Goal: Task Accomplishment & Management: Manage account settings

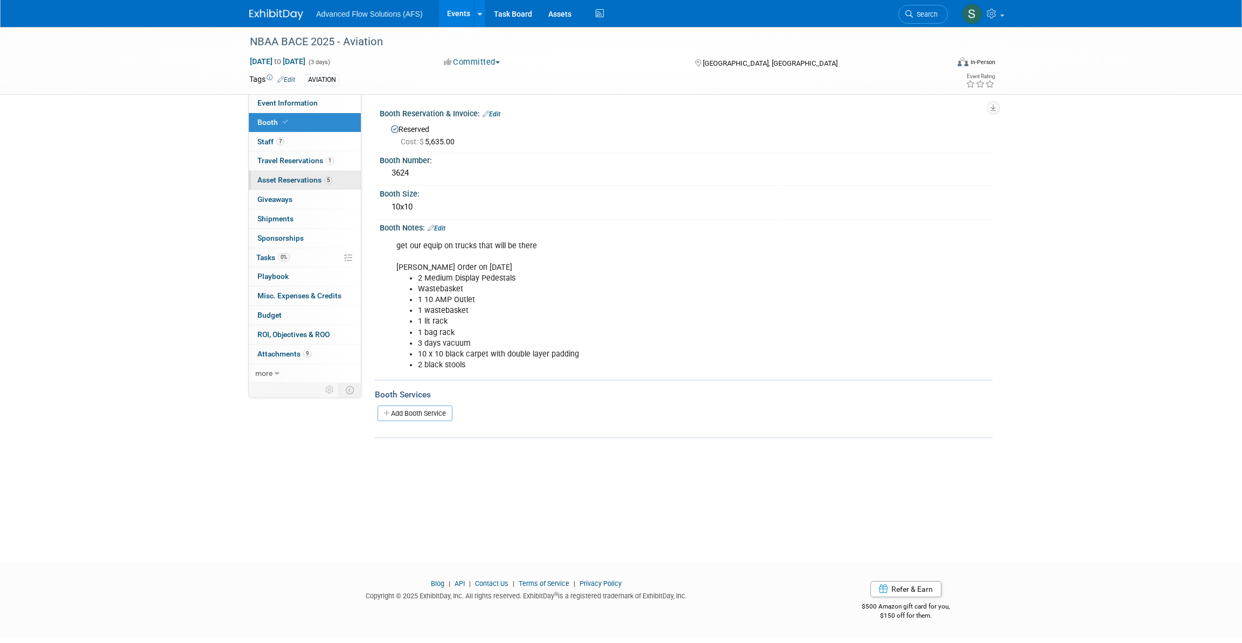
click at [289, 178] on span "Asset Reservations 5" at bounding box center [295, 180] width 75 height 9
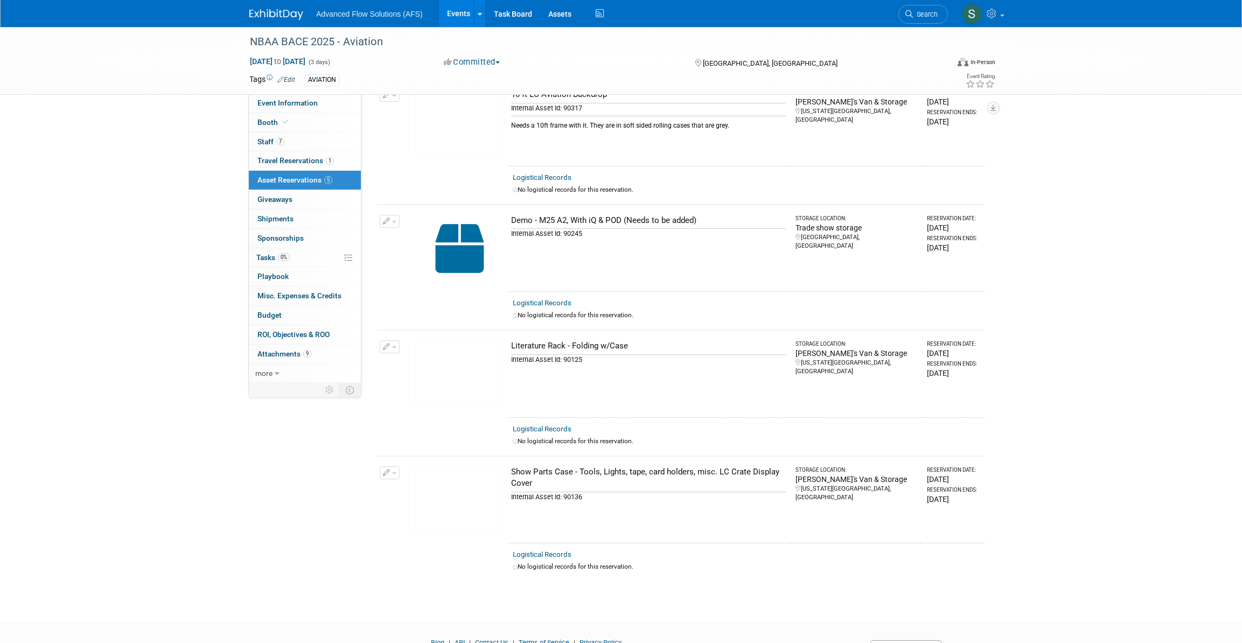
scroll to position [146, 0]
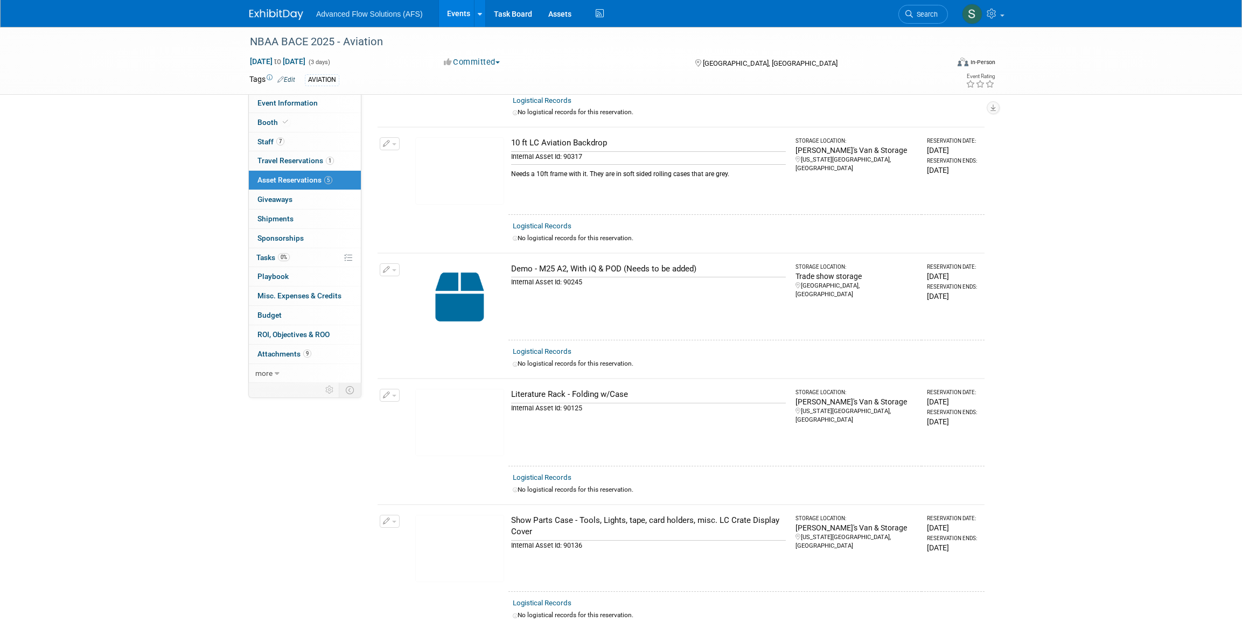
click at [462, 294] on img at bounding box center [459, 296] width 89 height 67
click at [590, 267] on div "Demo - M25 A2, With iQ & POD (Needs to be added)" at bounding box center [648, 268] width 275 height 11
drag, startPoint x: 695, startPoint y: 265, endPoint x: 509, endPoint y: 262, distance: 186.4
click at [509, 262] on td "Demo - M25 A2, With iQ & POD (Needs to be added) Internal Asset Id: 90245" at bounding box center [650, 296] width 282 height 87
drag, startPoint x: 509, startPoint y: 262, endPoint x: 584, endPoint y: 268, distance: 75.7
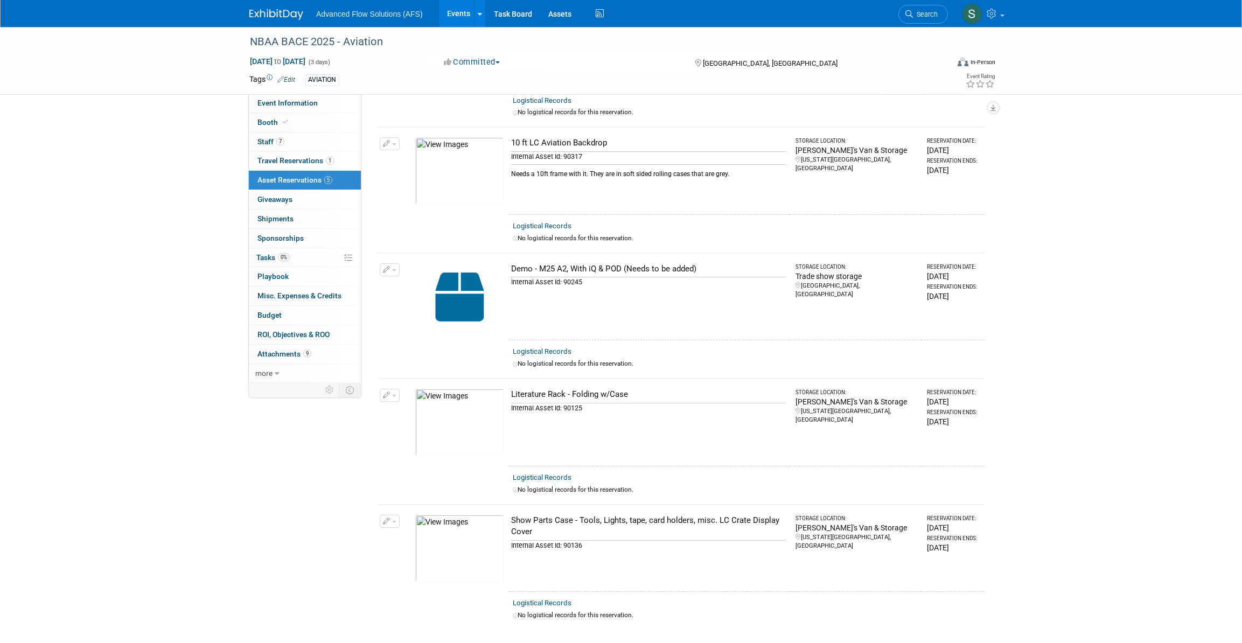
click at [584, 268] on div "Demo - M25 A2, With iQ & POD (Needs to be added)" at bounding box center [648, 268] width 275 height 11
click at [502, 294] on img at bounding box center [459, 296] width 89 height 67
click at [463, 305] on img at bounding box center [459, 296] width 89 height 67
click at [698, 263] on div "Demo - M25 A2, With iQ & POD (Needs to be added)" at bounding box center [648, 268] width 275 height 11
click at [701, 267] on div "Demo - M25 A2, With iQ & POD (Needs to be added)" at bounding box center [648, 268] width 275 height 11
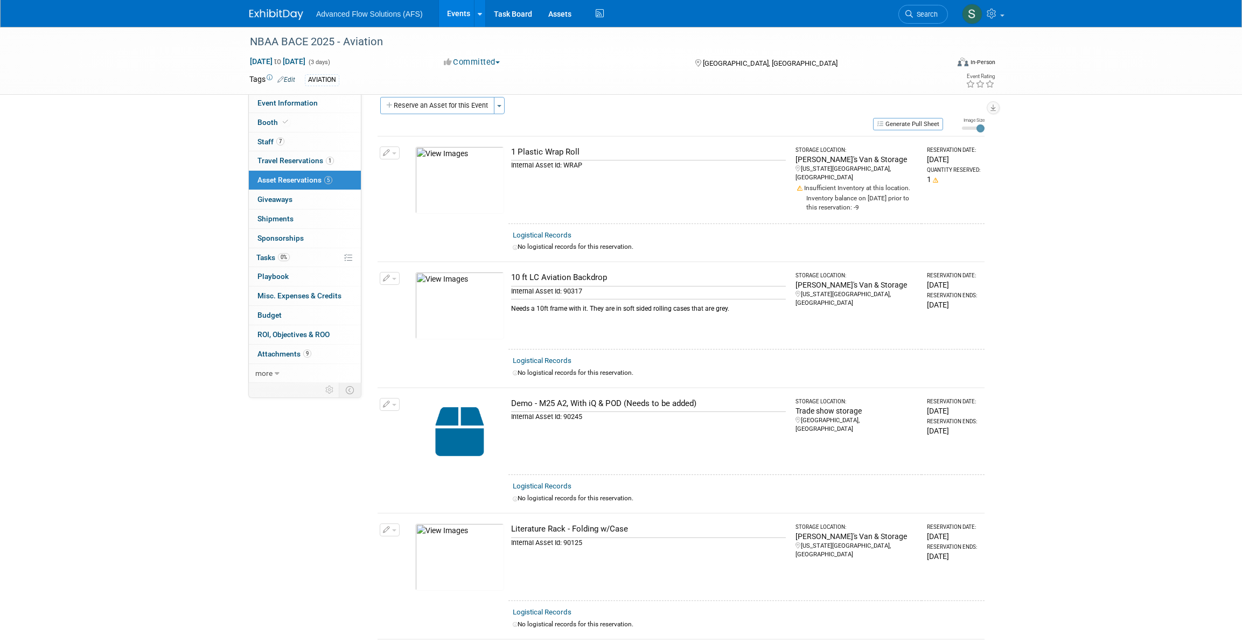
scroll to position [0, 0]
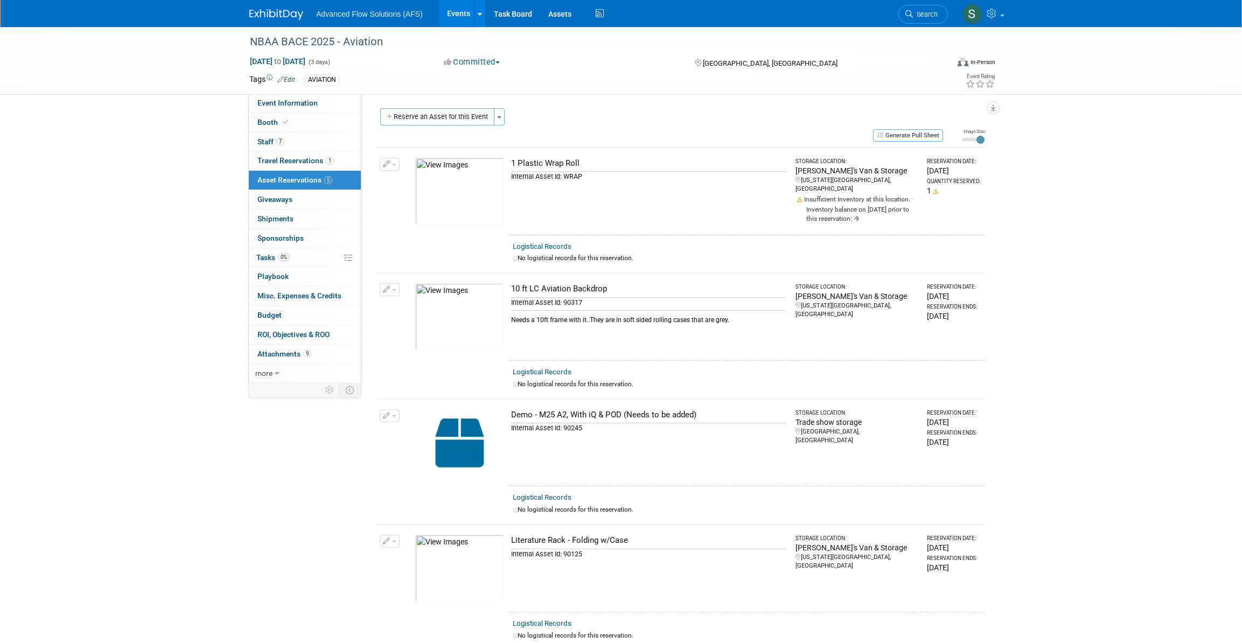
click at [462, 328] on img at bounding box center [459, 316] width 89 height 67
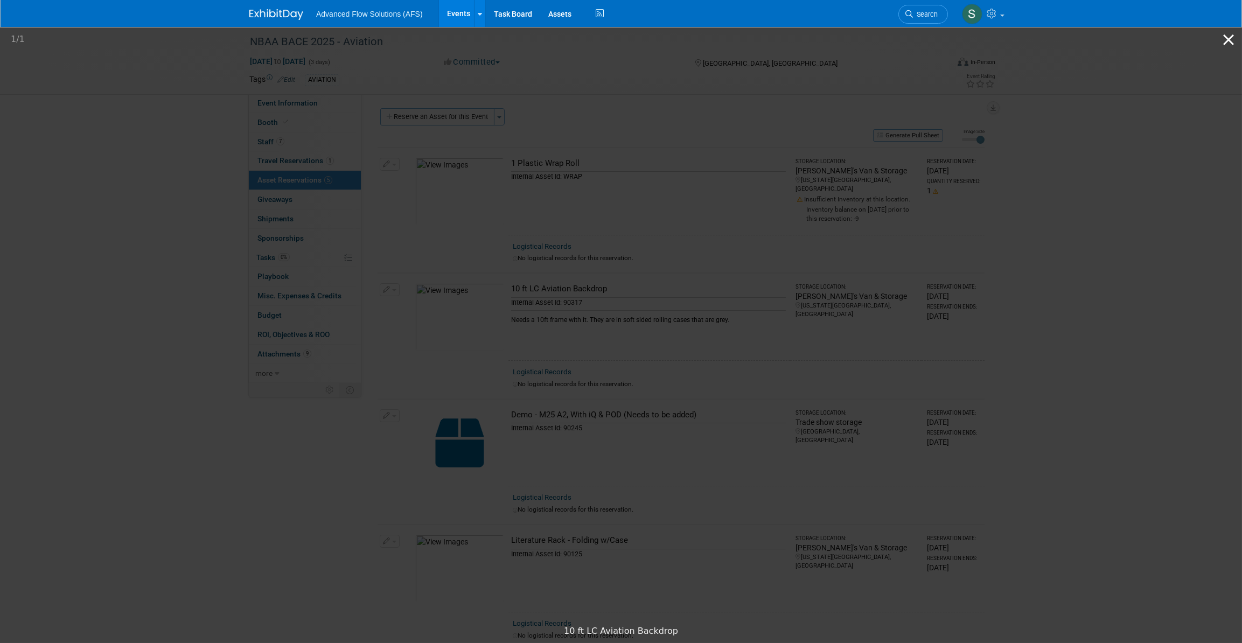
click at [1227, 39] on button "Close gallery" at bounding box center [1228, 39] width 27 height 25
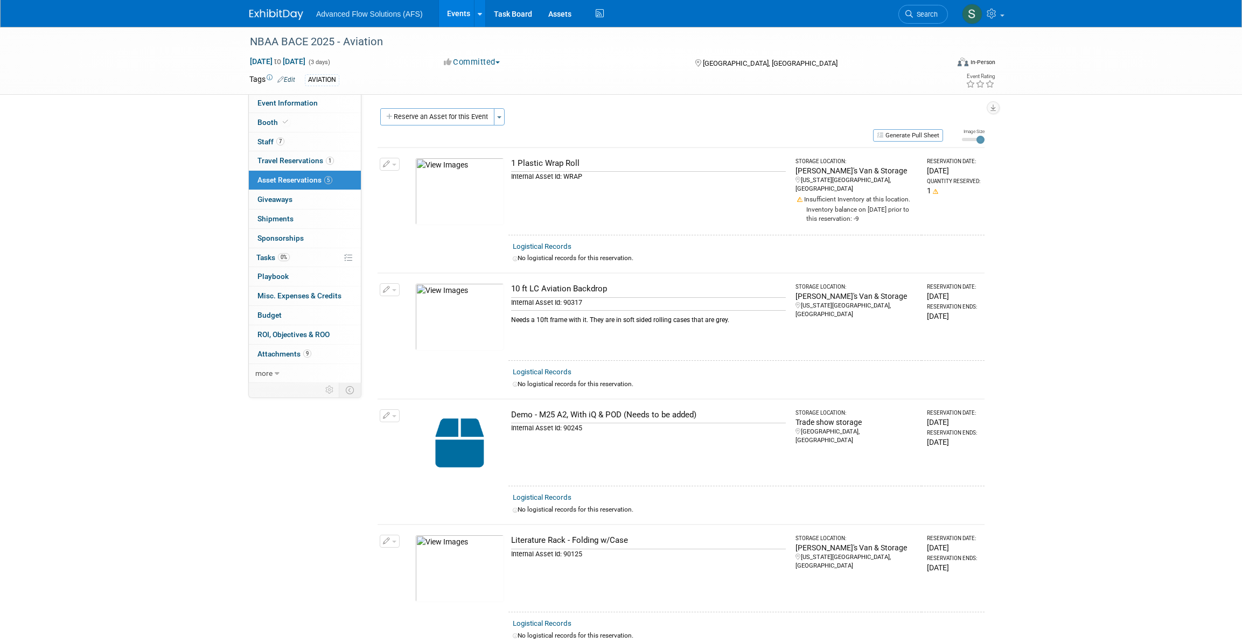
click at [268, 11] on img at bounding box center [276, 14] width 54 height 11
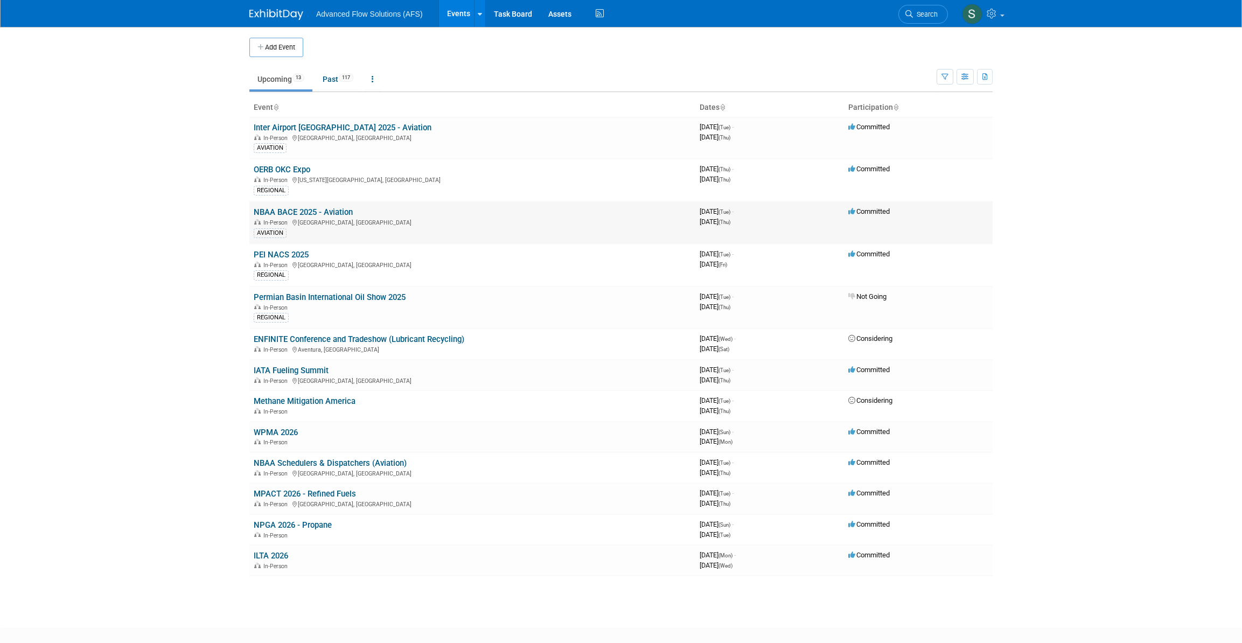
click at [286, 211] on link "NBAA BACE 2025 - Aviation" at bounding box center [303, 212] width 99 height 10
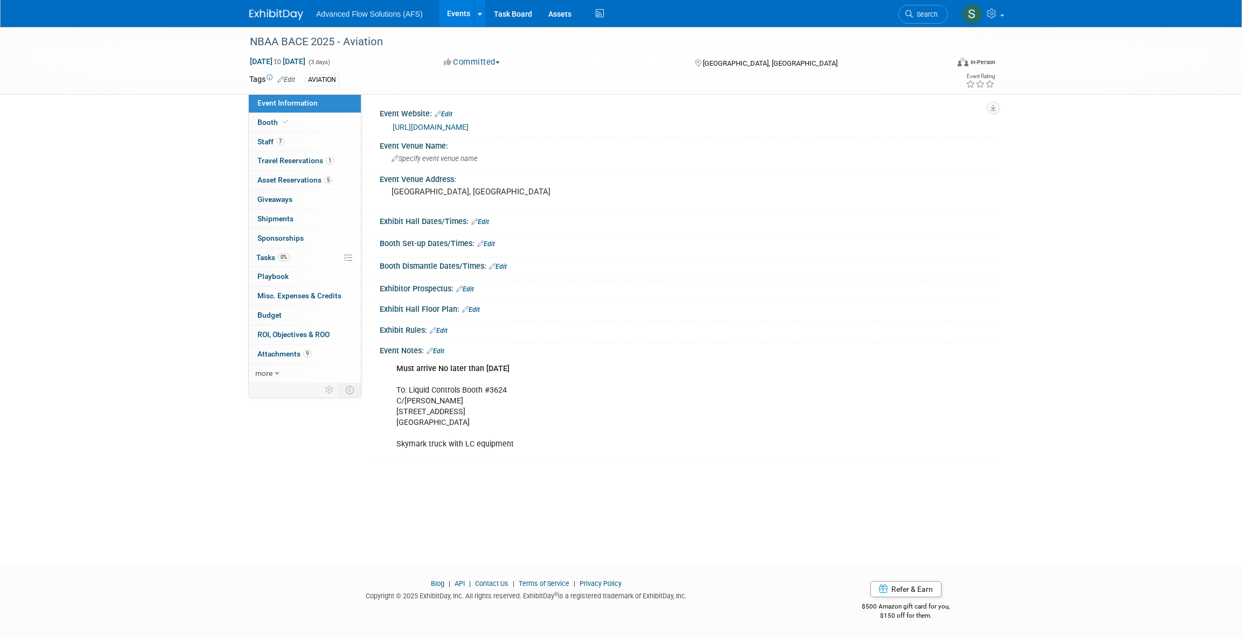
click at [458, 127] on link "[URL][DOMAIN_NAME]" at bounding box center [431, 127] width 76 height 9
click at [284, 60] on span "[DATE] to [DATE]" at bounding box center [277, 62] width 57 height 10
select select "9"
click at [666, 159] on div "Specify event venue name" at bounding box center [686, 158] width 597 height 17
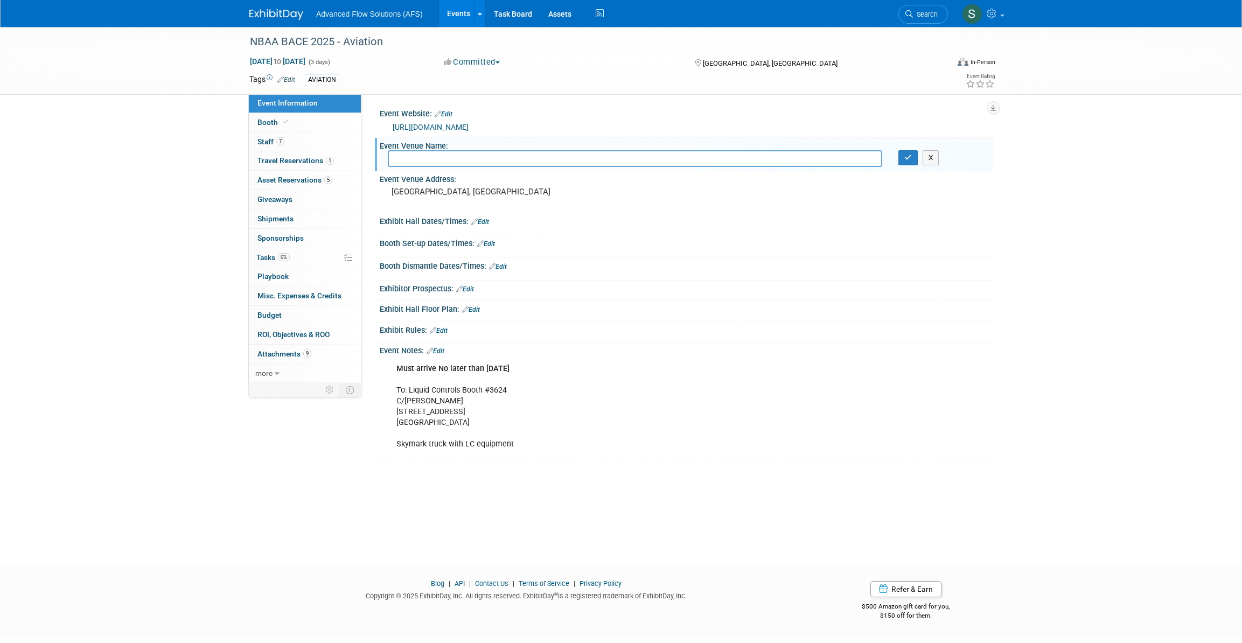
click at [678, 84] on div "AVIATION" at bounding box center [587, 80] width 564 height 12
click at [680, 107] on div "Event Website: Edit" at bounding box center [686, 113] width 613 height 14
click at [936, 161] on button "X" at bounding box center [931, 157] width 17 height 15
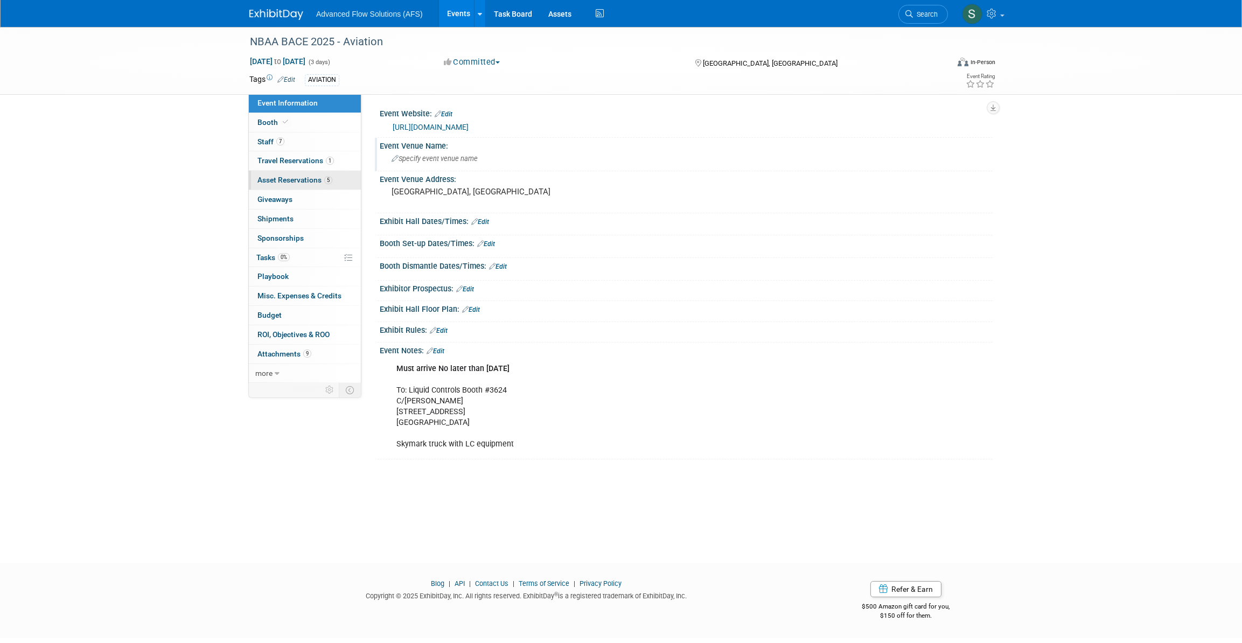
click at [275, 179] on span "Asset Reservations 5" at bounding box center [295, 180] width 75 height 9
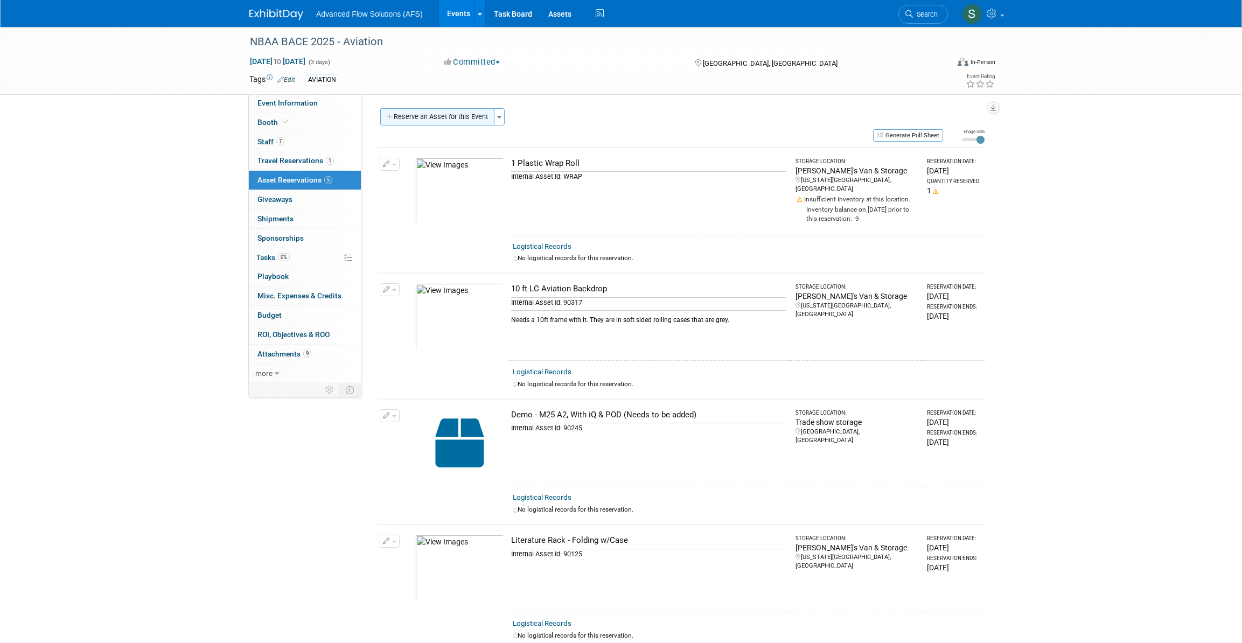
click at [444, 115] on button "Reserve an Asset for this Event" at bounding box center [437, 116] width 114 height 17
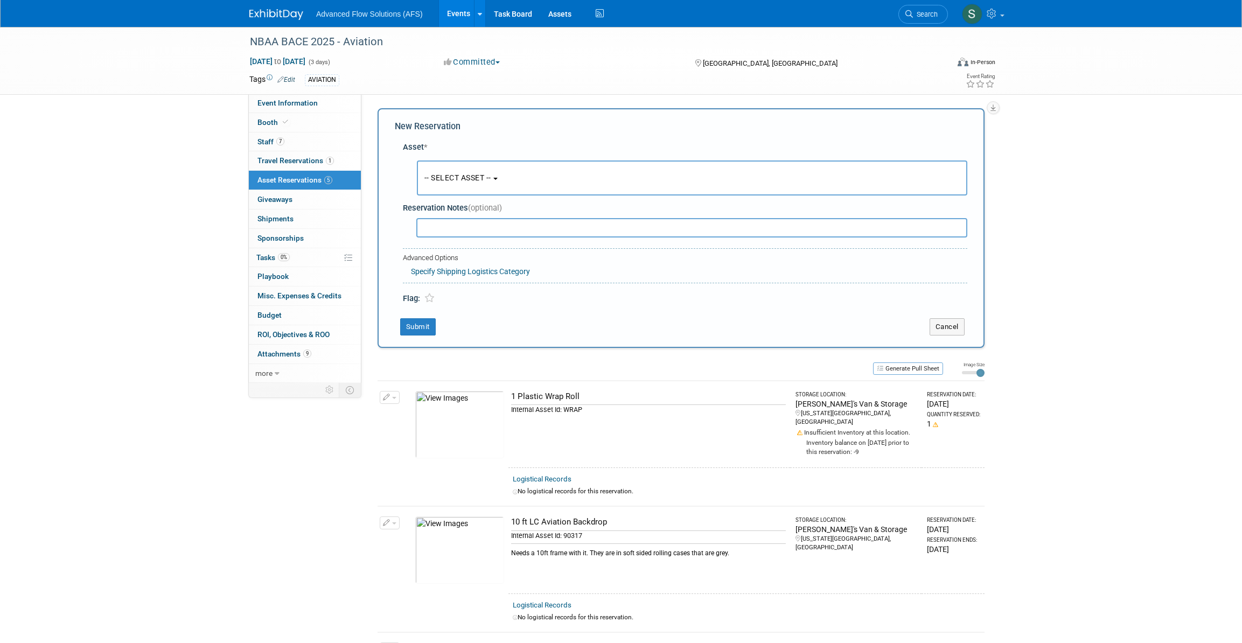
scroll to position [10, 0]
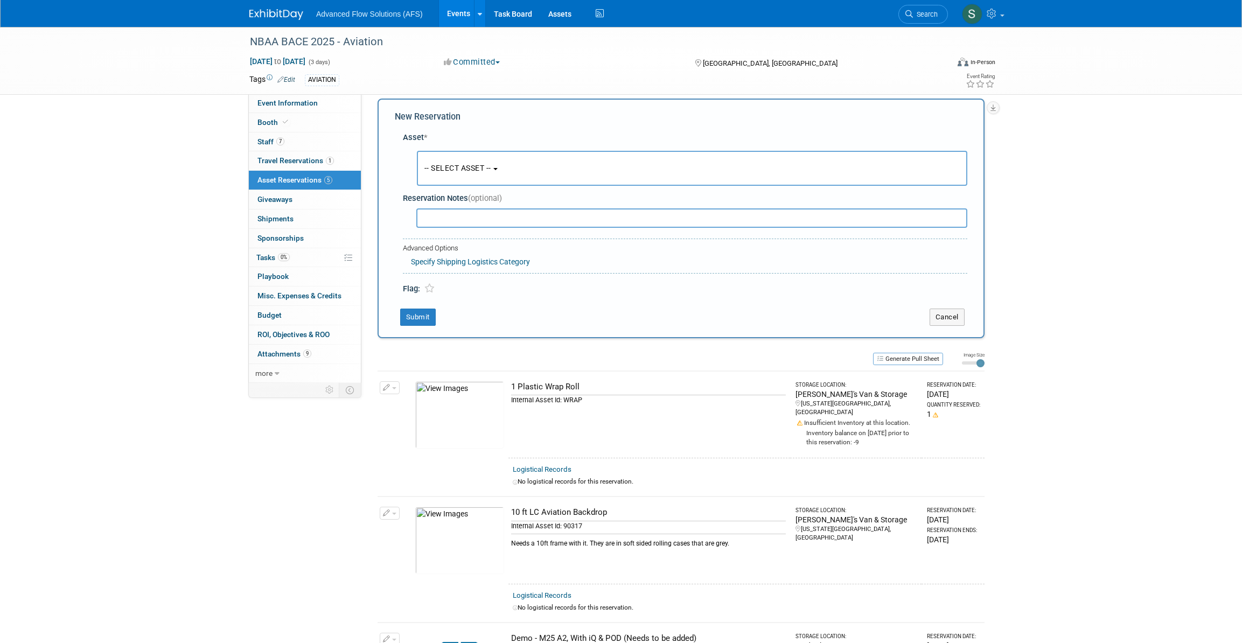
click at [490, 162] on button "-- SELECT ASSET --" at bounding box center [692, 168] width 551 height 35
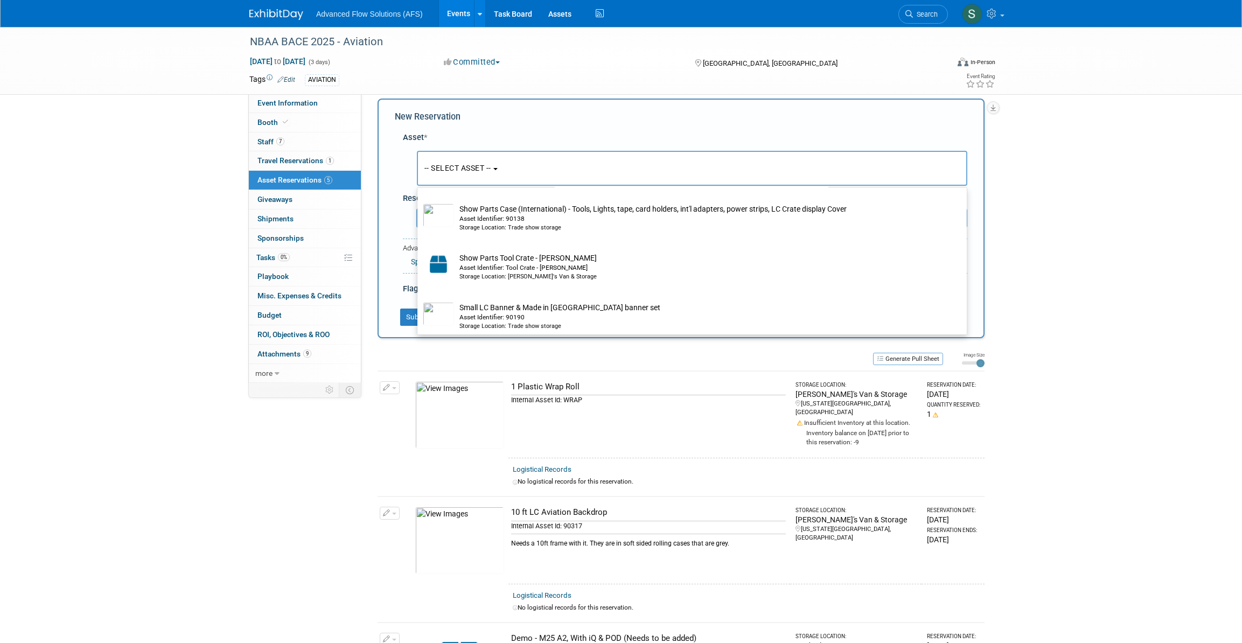
scroll to position [5191, 0]
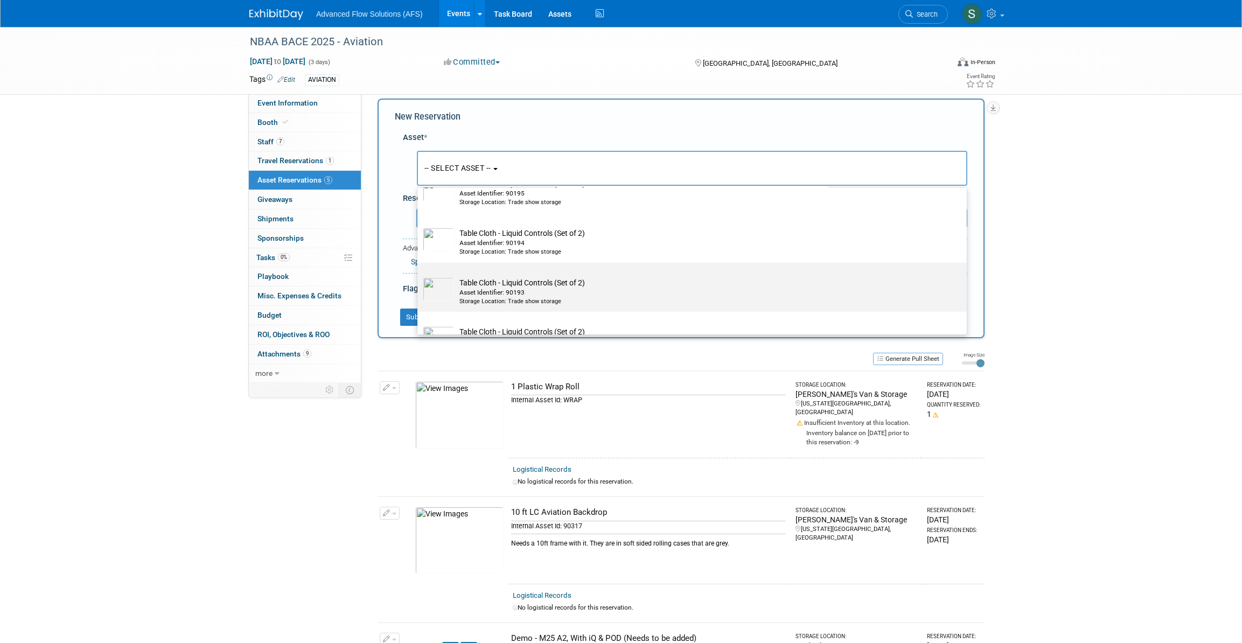
click at [489, 305] on td "Table Cloth - Liquid Controls (Set of 2) Asset Identifier: 90193 Storage Locati…" at bounding box center [699, 291] width 491 height 29
click at [419, 276] on input "Table Cloth - Liquid Controls (Set of 2) Asset Identifier: 90193 Storage Locati…" at bounding box center [415, 272] width 7 height 7
select select "10696866"
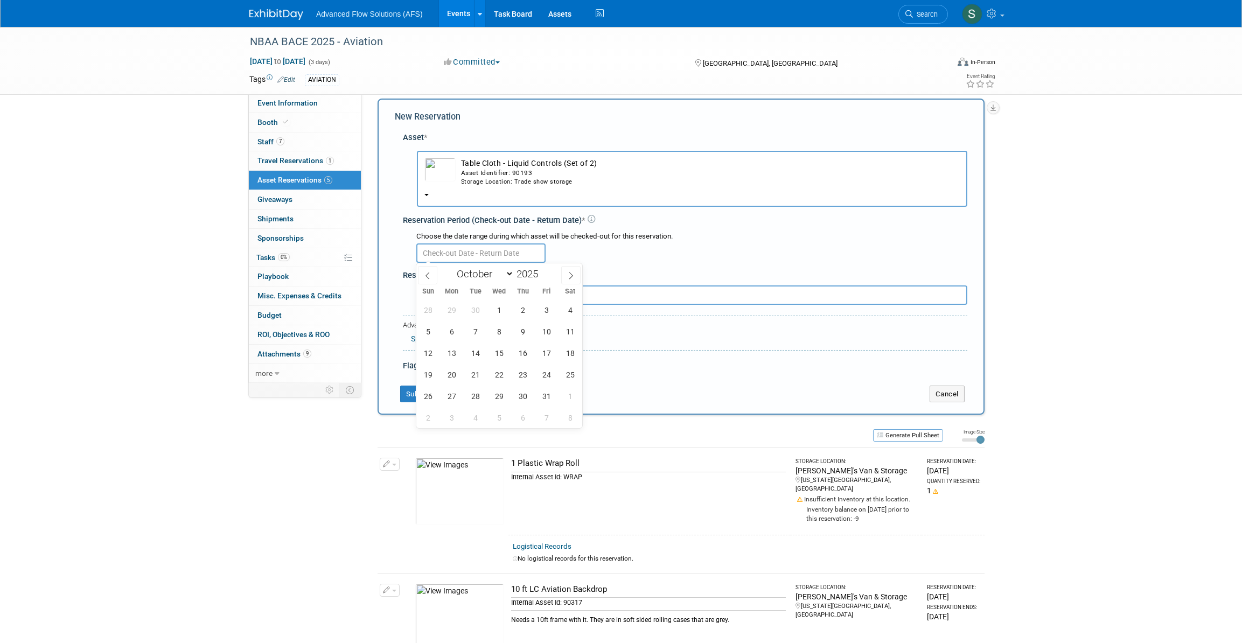
click at [478, 254] on input "text" at bounding box center [480, 253] width 129 height 19
click at [427, 276] on icon at bounding box center [428, 276] width 4 height 7
select select "8"
click at [505, 380] on span "24" at bounding box center [499, 374] width 21 height 21
type input "[DATE]"
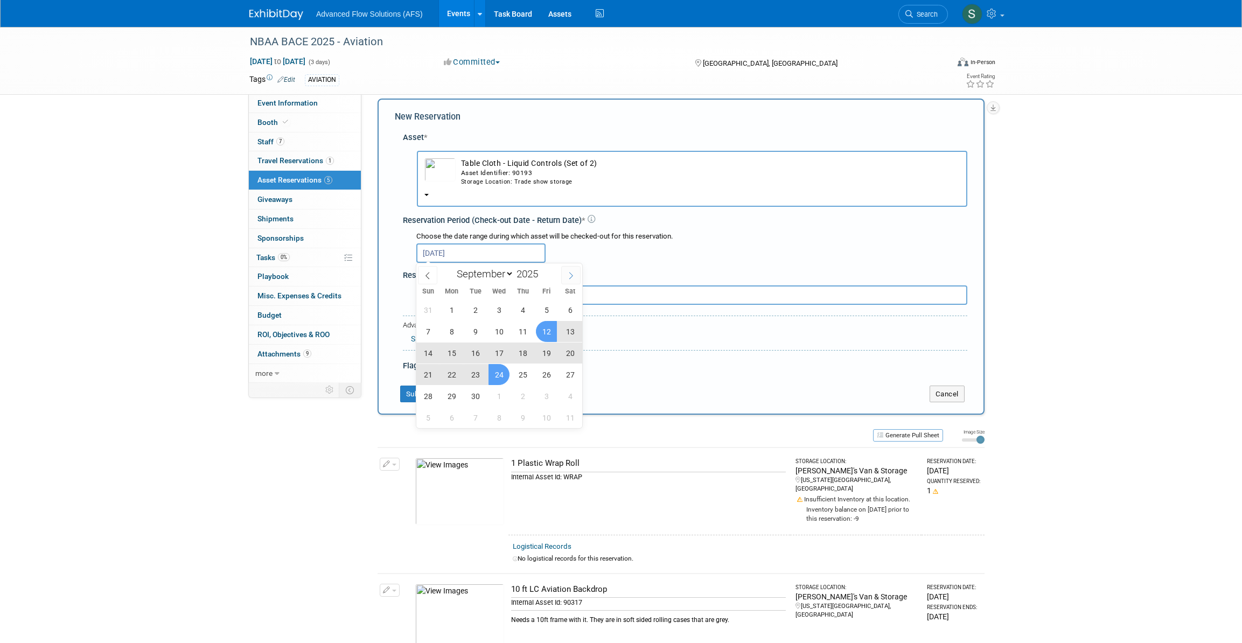
click at [570, 274] on icon at bounding box center [571, 276] width 8 height 8
select select "9"
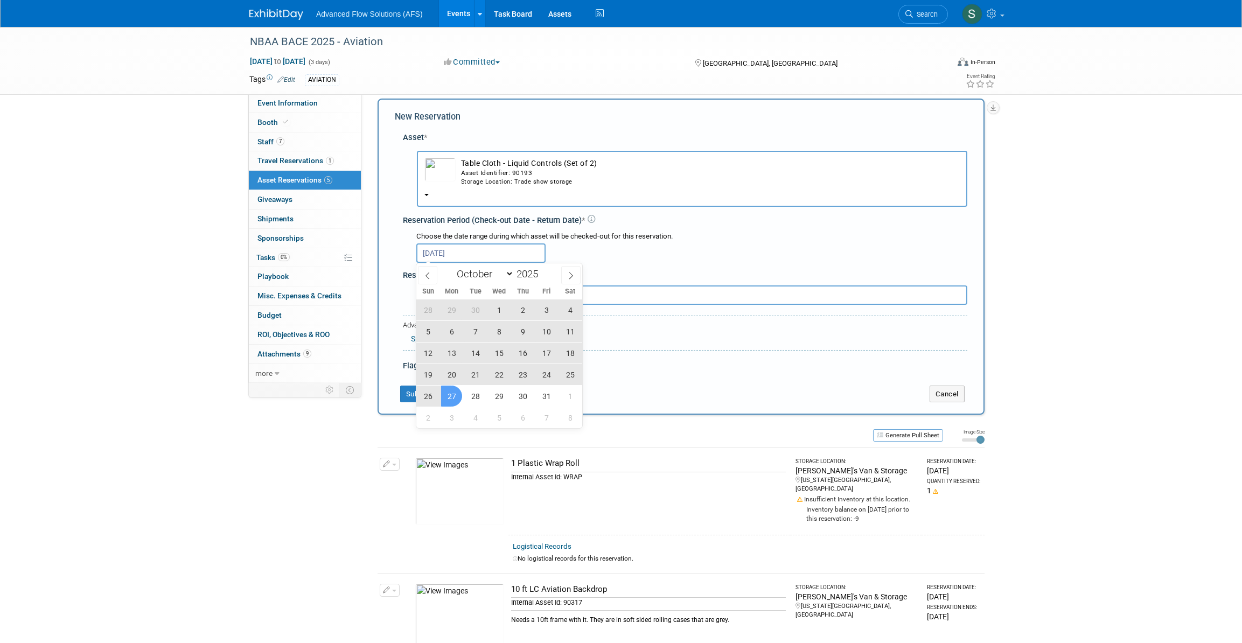
click at [454, 393] on span "27" at bounding box center [451, 396] width 21 height 21
type input "[DATE] to [DATE]"
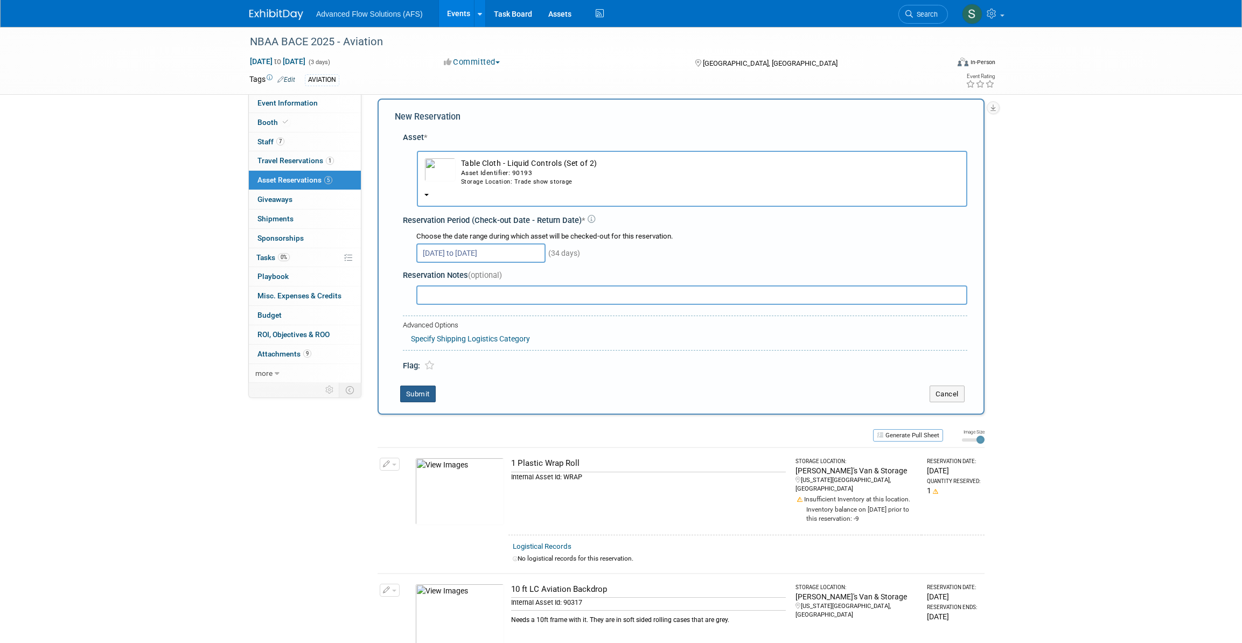
click at [420, 390] on button "Submit" at bounding box center [418, 394] width 36 height 17
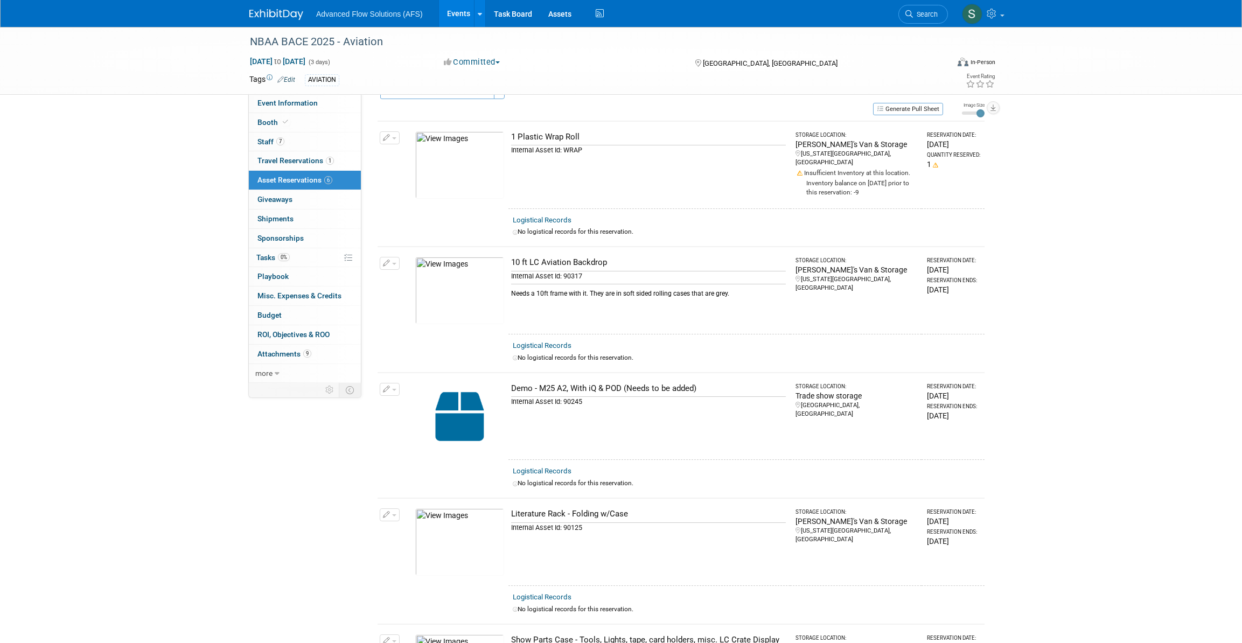
scroll to position [0, 0]
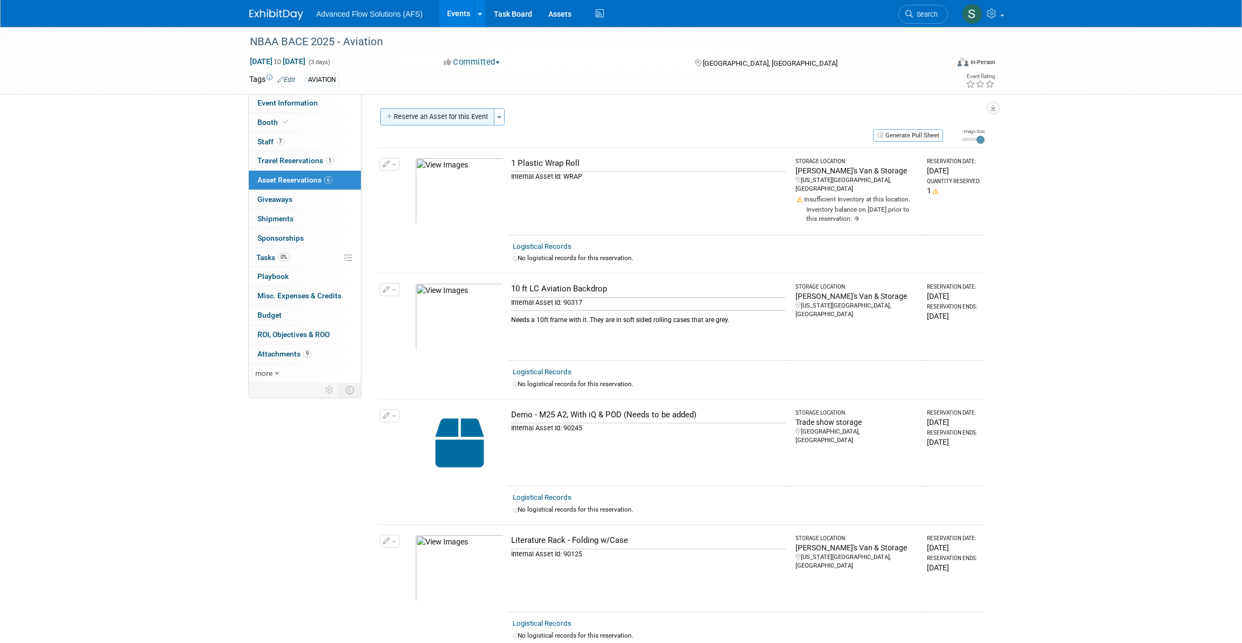
click at [464, 113] on button "Reserve an Asset for this Event" at bounding box center [437, 116] width 114 height 17
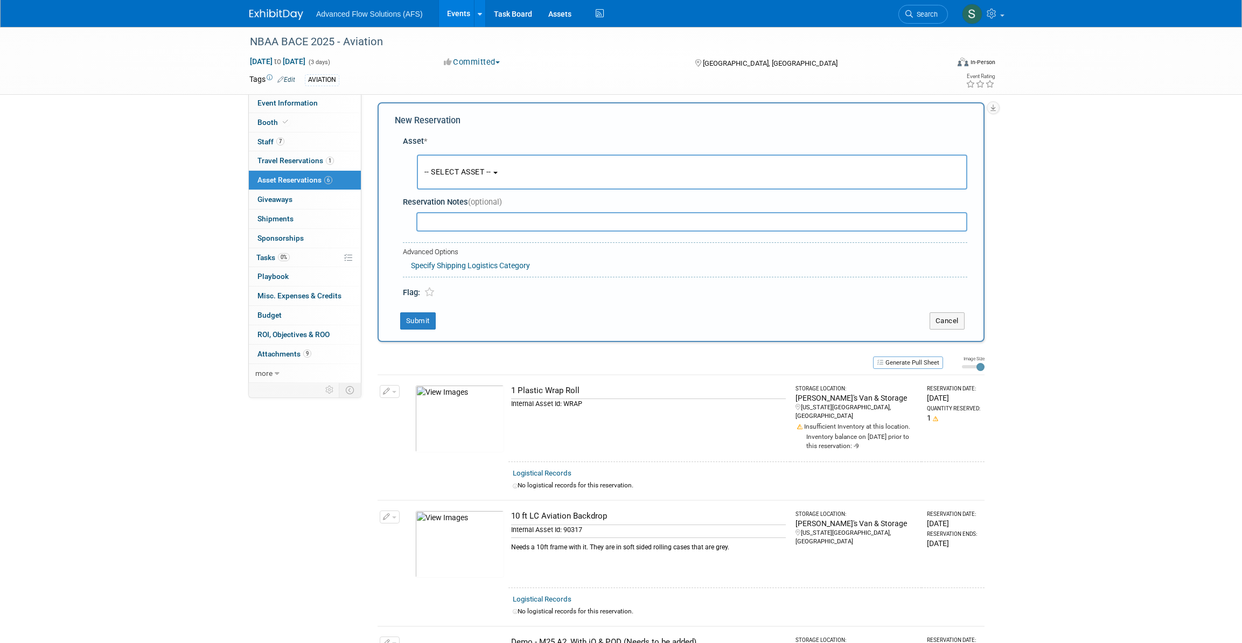
scroll to position [10, 0]
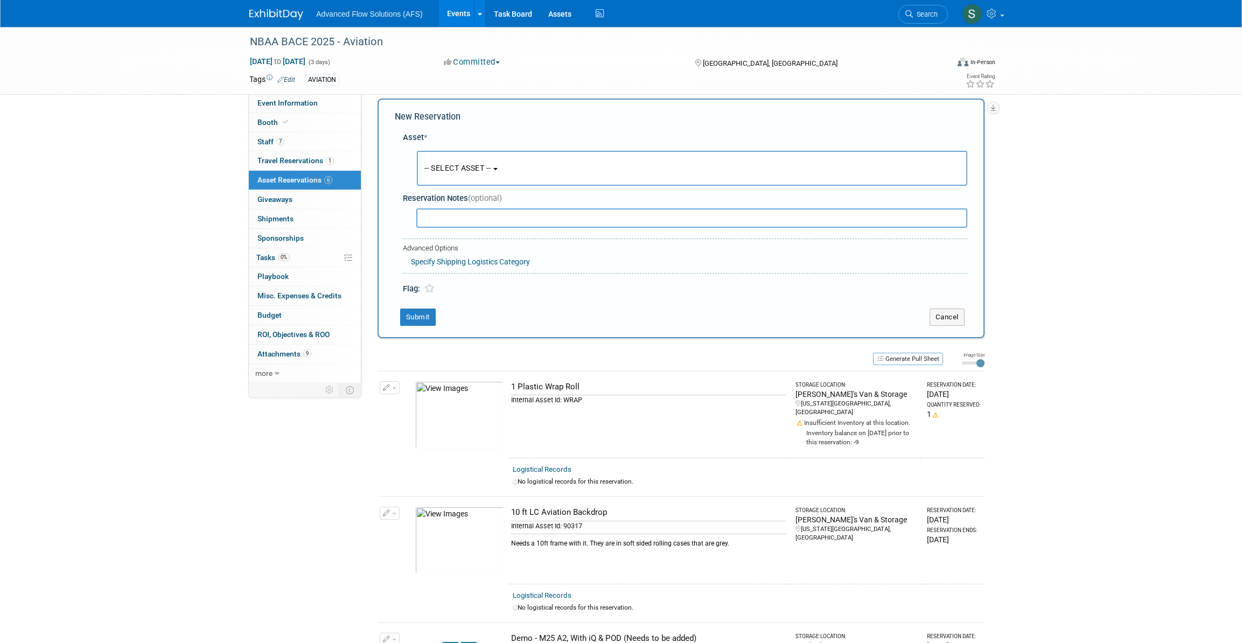
click at [490, 165] on span "-- SELECT ASSET --" at bounding box center [458, 168] width 67 height 9
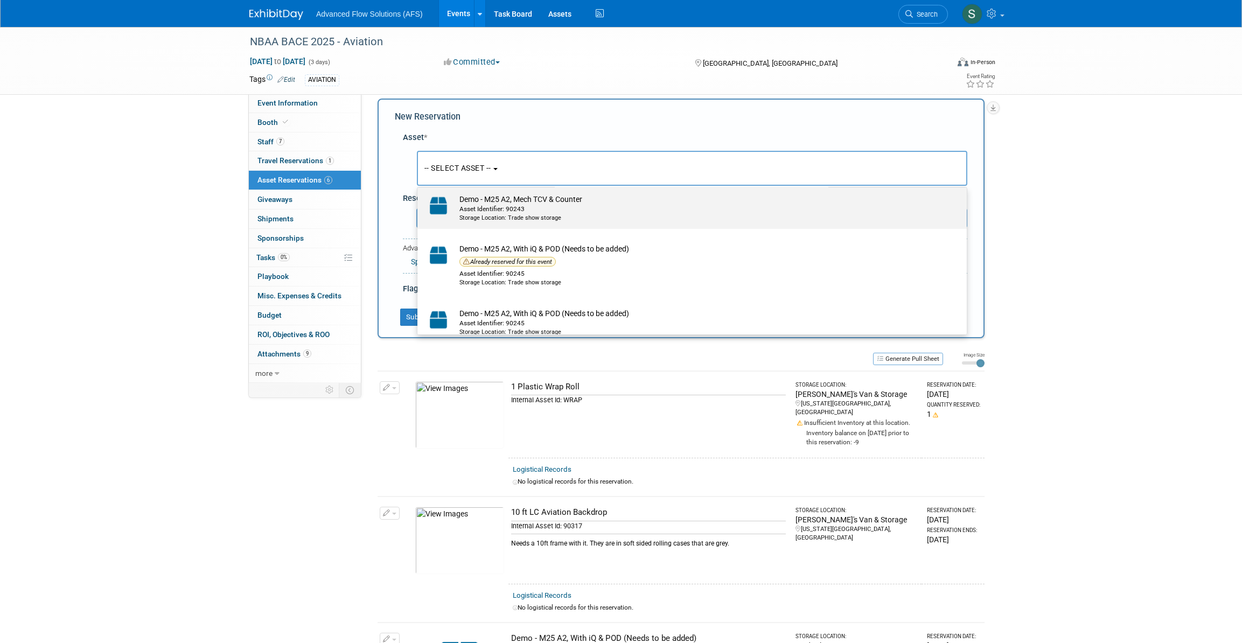
scroll to position [1861, 0]
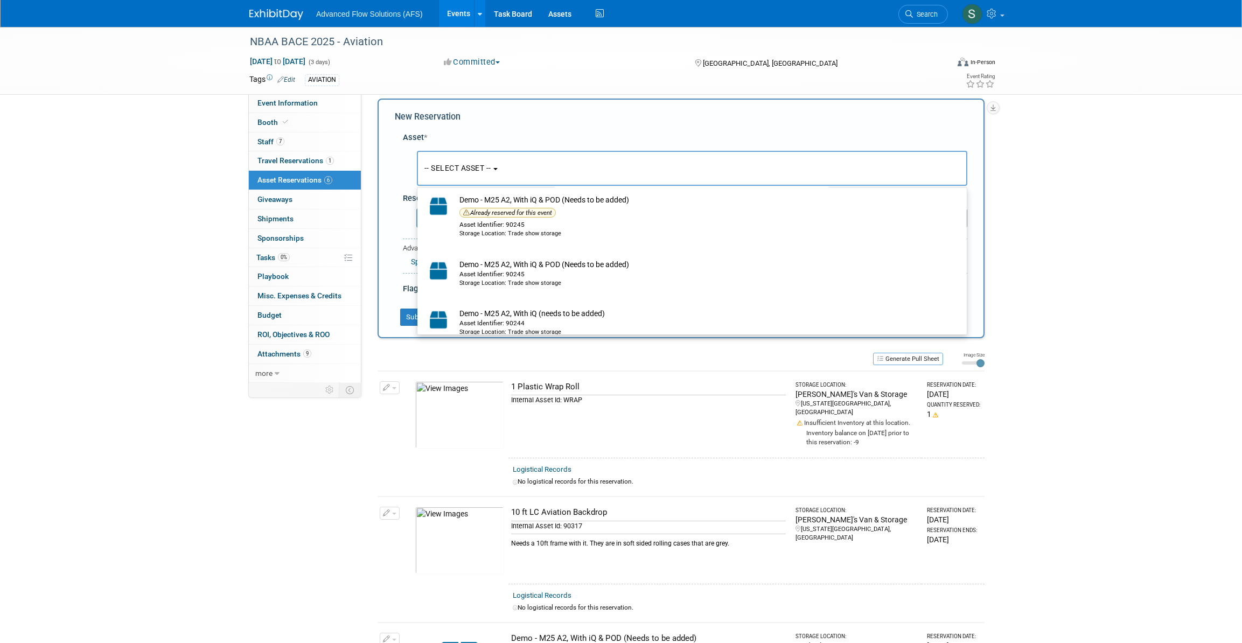
click at [1061, 267] on div "NBAA BACE 2025 - Aviation [DATE] to [DATE] (3 days) [DATE] to [DATE] Committed …" at bounding box center [621, 582] width 1242 height 1130
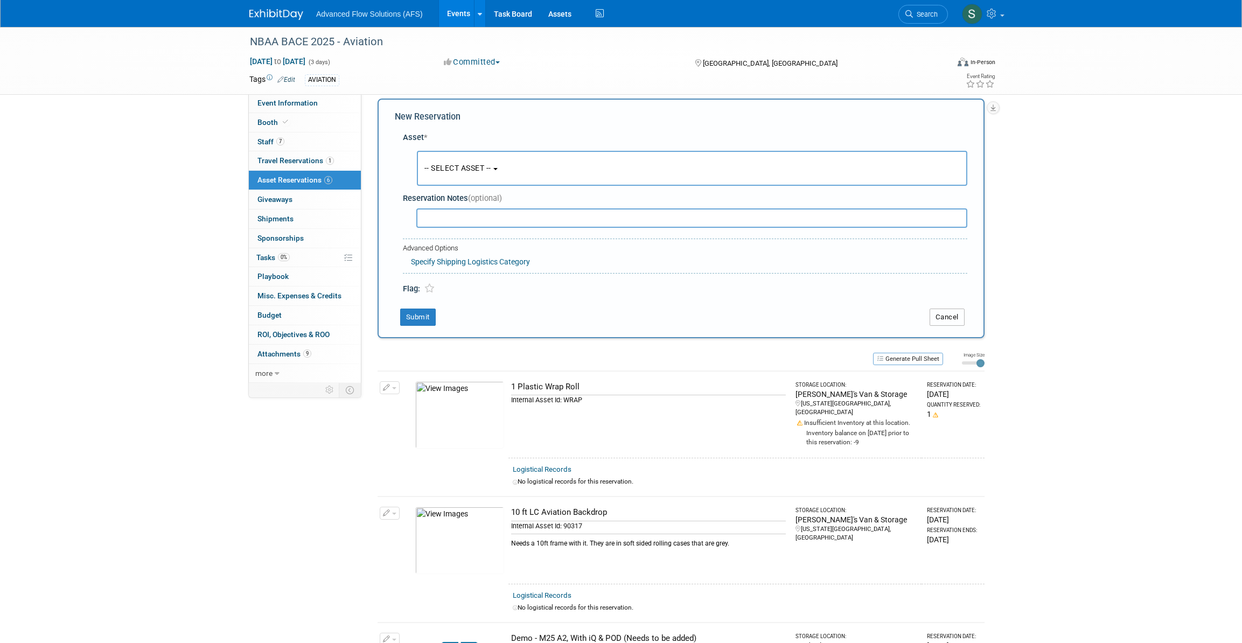
click at [950, 309] on button "Cancel" at bounding box center [947, 317] width 35 height 17
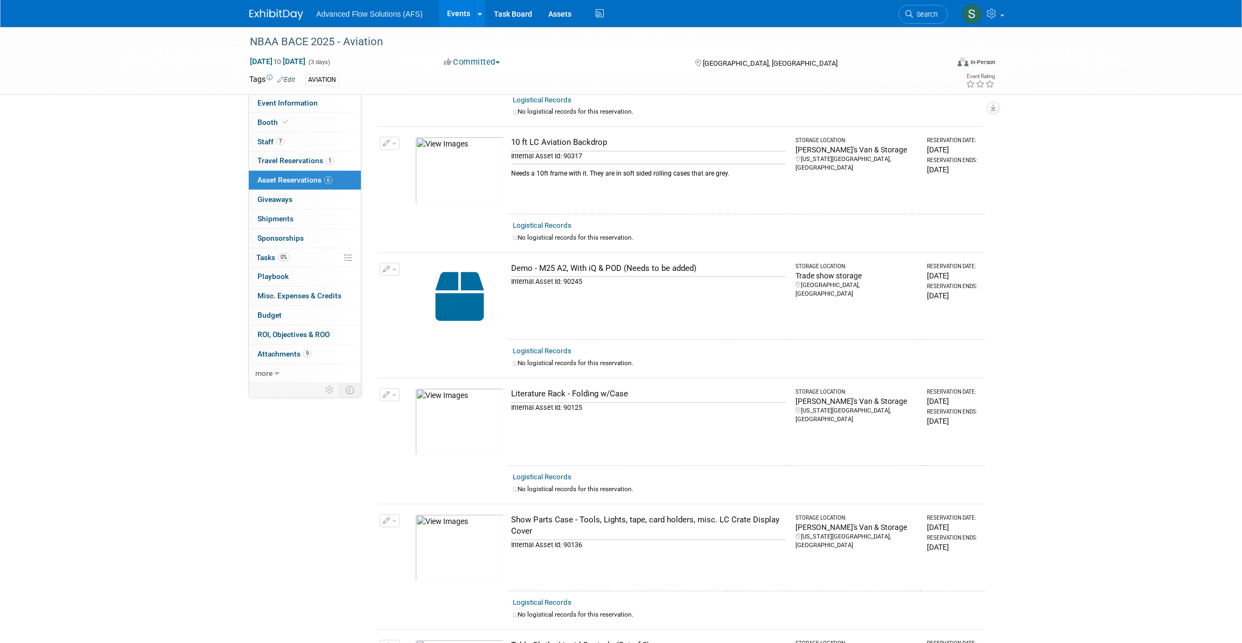
scroll to position [0, 0]
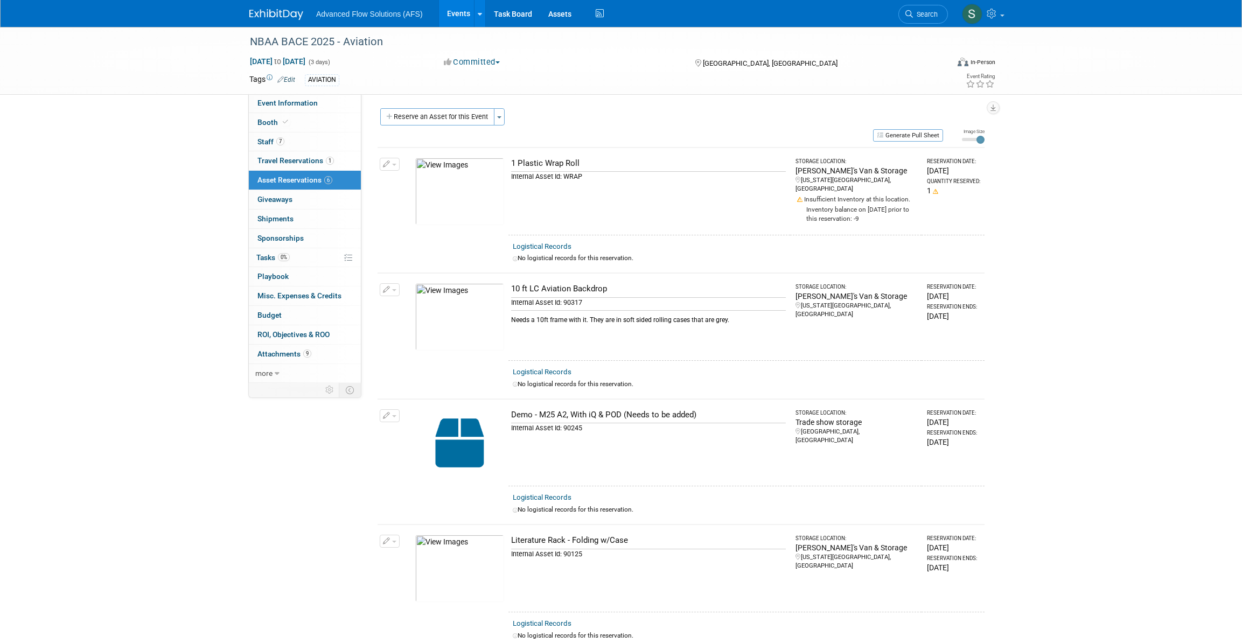
click at [450, 116] on button "Reserve an Asset for this Event" at bounding box center [437, 116] width 114 height 17
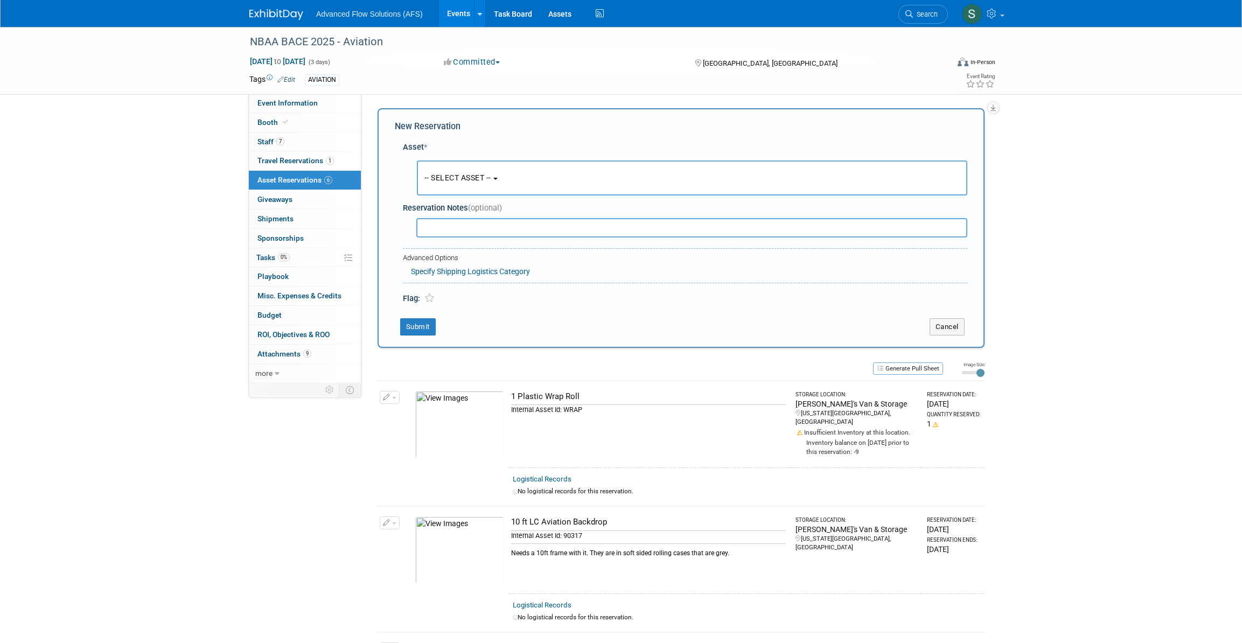
scroll to position [10, 0]
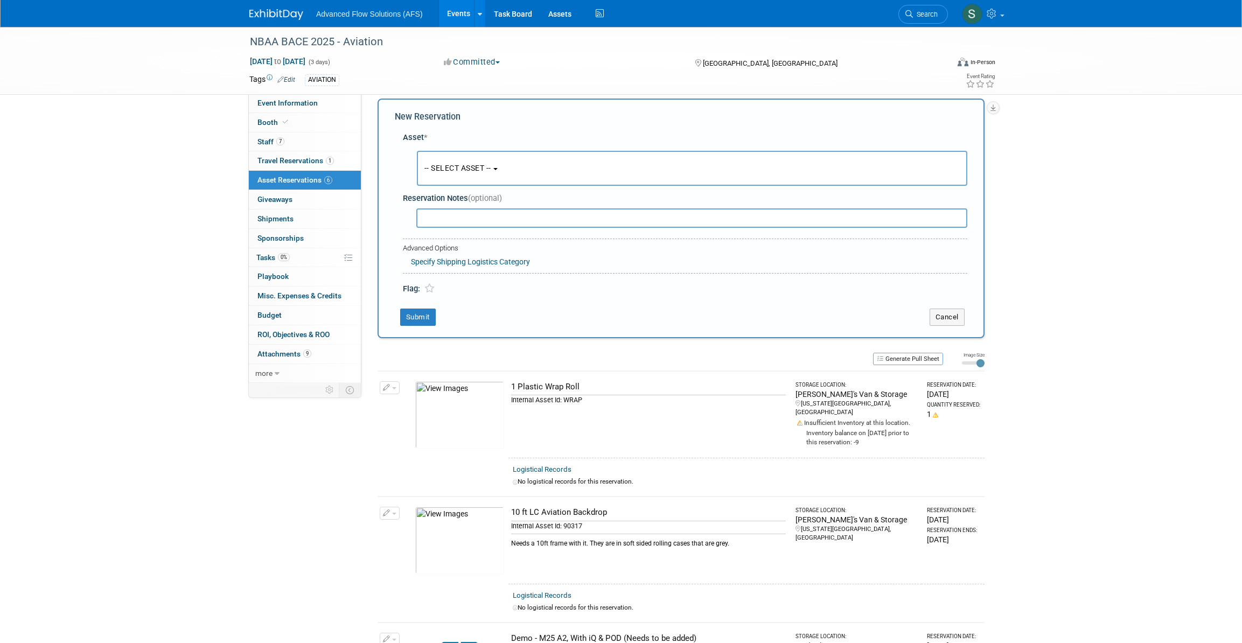
click at [491, 169] on span "-- SELECT ASSET --" at bounding box center [458, 168] width 67 height 9
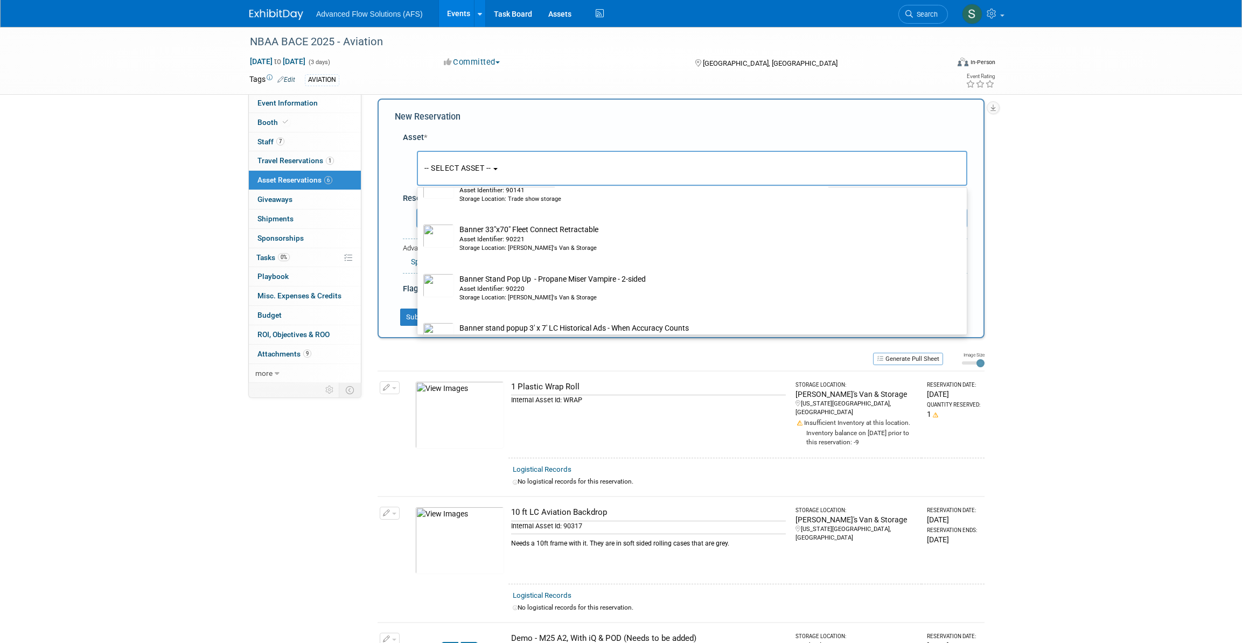
scroll to position [1077, 0]
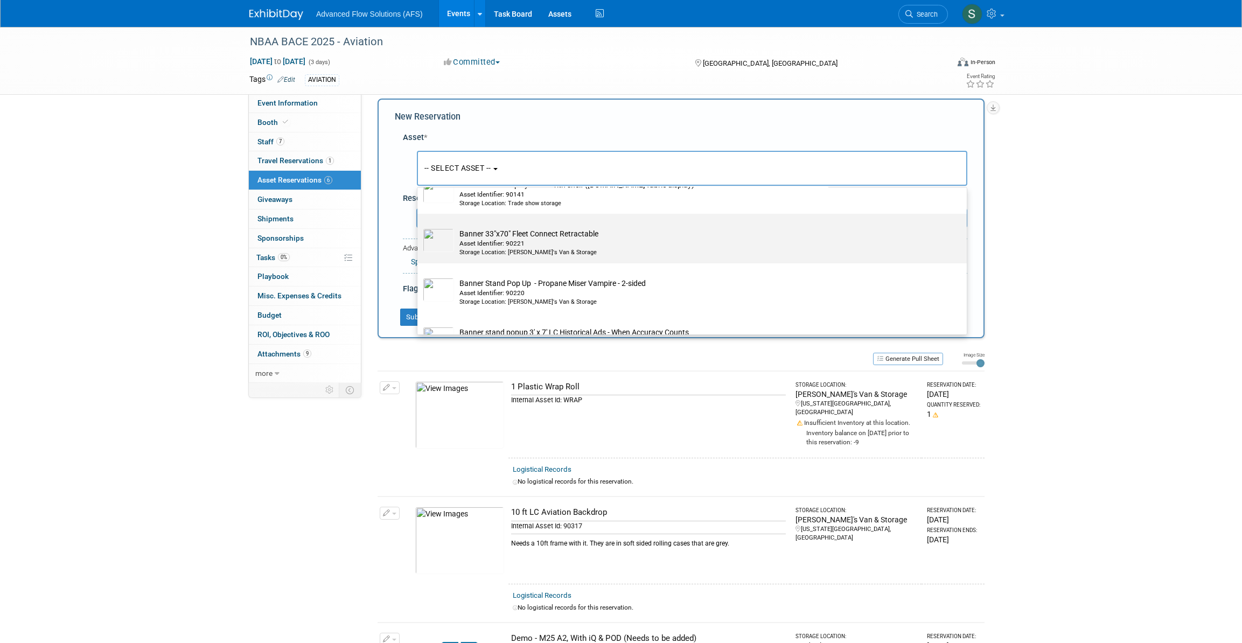
click at [465, 239] on td "Banner 33"x70" Fleet Connect Retractable Asset Identifier: 90221 Storage Locati…" at bounding box center [699, 242] width 491 height 29
click at [419, 227] on input "Banner 33"x70" Fleet Connect Retractable Asset Identifier: 90221 Storage Locati…" at bounding box center [415, 223] width 7 height 7
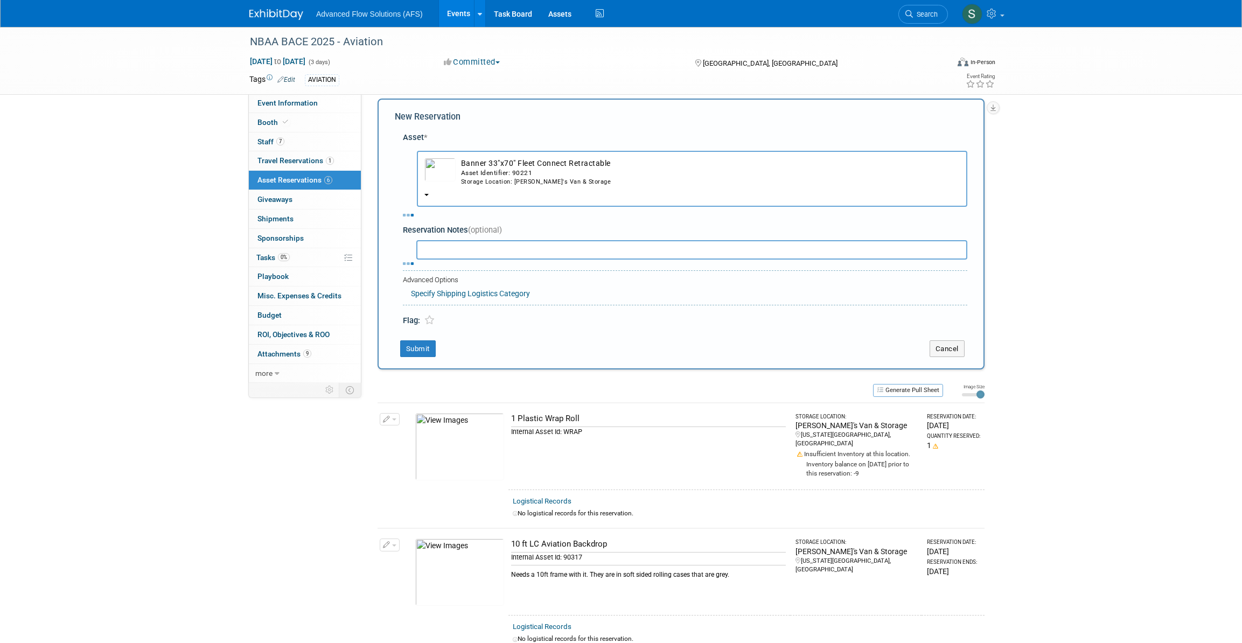
select select "10728541"
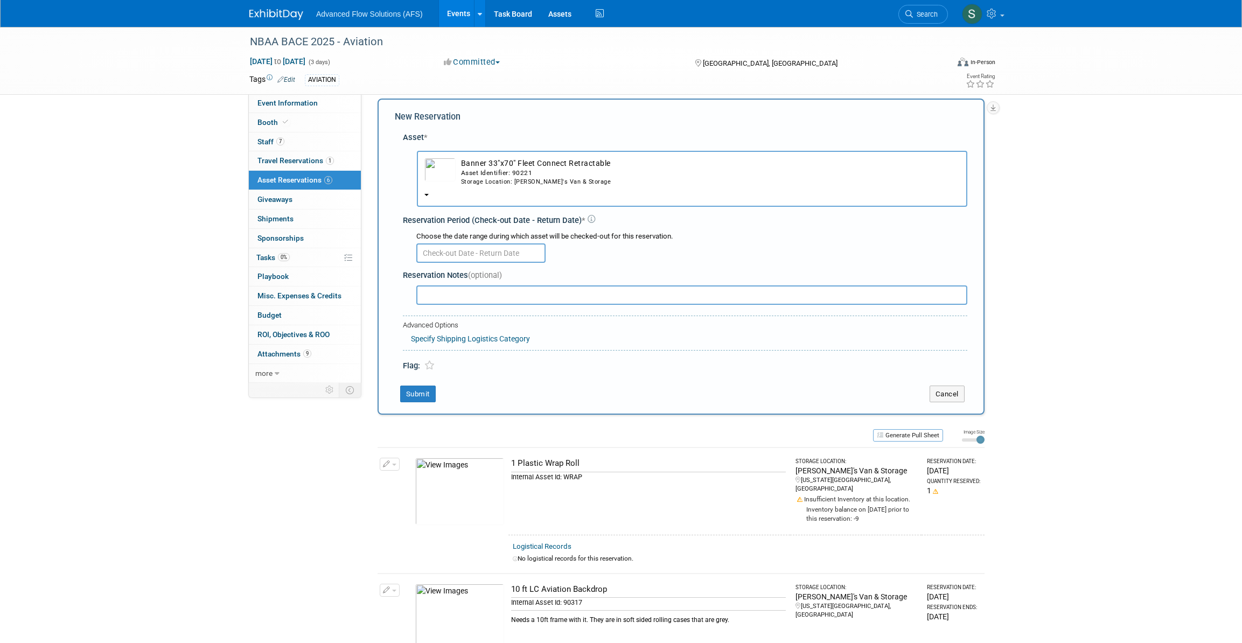
click at [525, 248] on input "text" at bounding box center [480, 253] width 129 height 19
click at [566, 274] on span at bounding box center [570, 275] width 19 height 18
click at [427, 272] on icon at bounding box center [428, 276] width 8 height 8
select select "8"
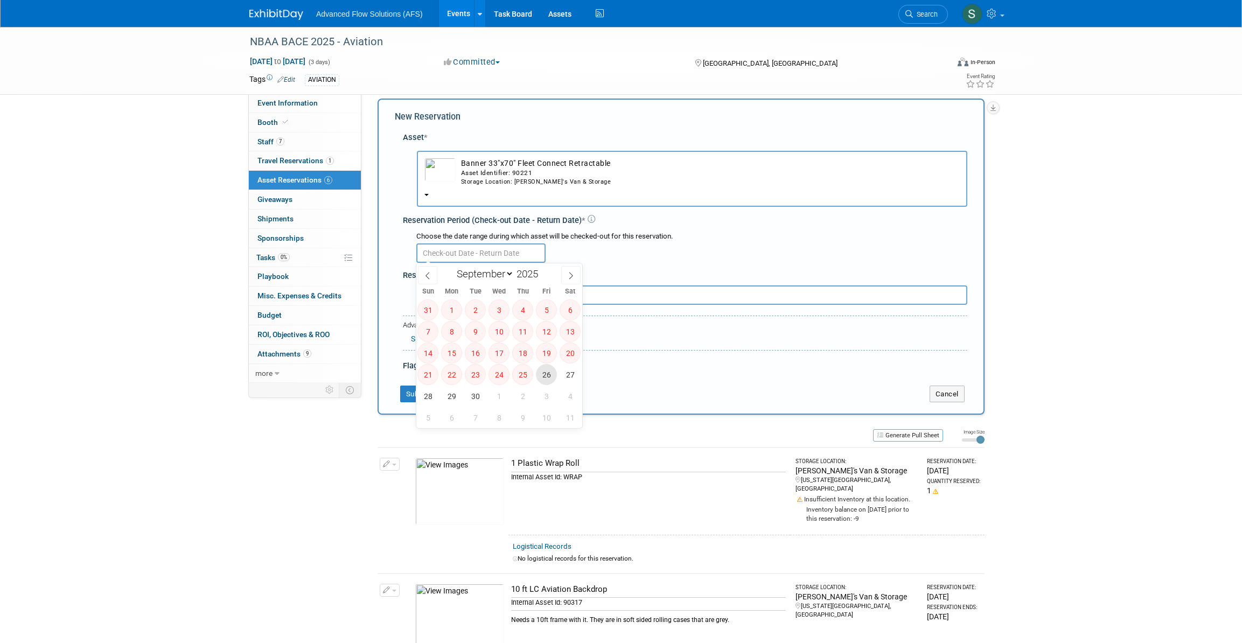
click at [547, 374] on span "26" at bounding box center [546, 374] width 21 height 21
type input "[DATE]"
click at [573, 277] on icon at bounding box center [571, 276] width 8 height 8
select select "9"
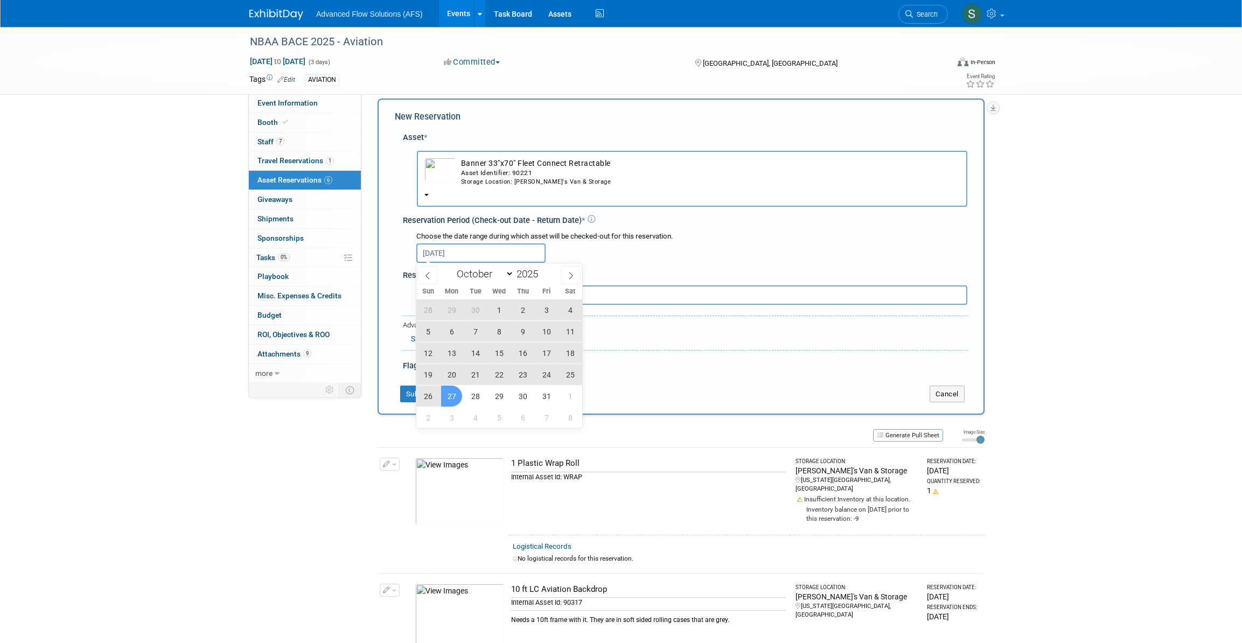
click at [458, 396] on span "27" at bounding box center [451, 396] width 21 height 21
type input "[DATE] to [DATE]"
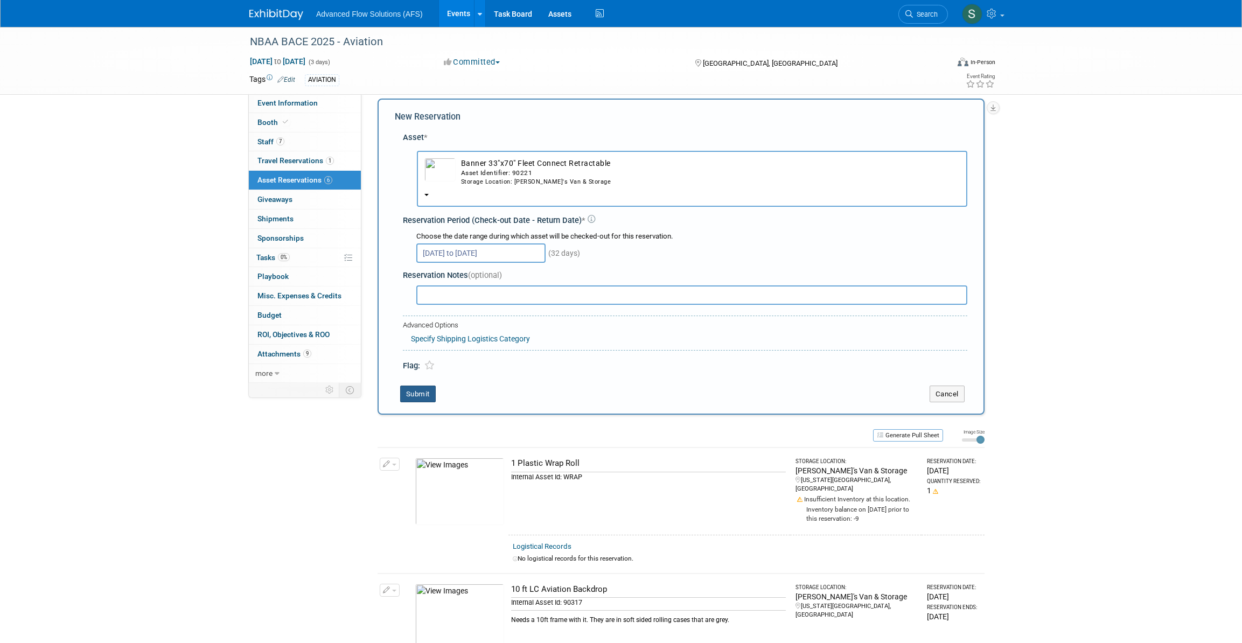
click at [418, 392] on button "Submit" at bounding box center [418, 394] width 36 height 17
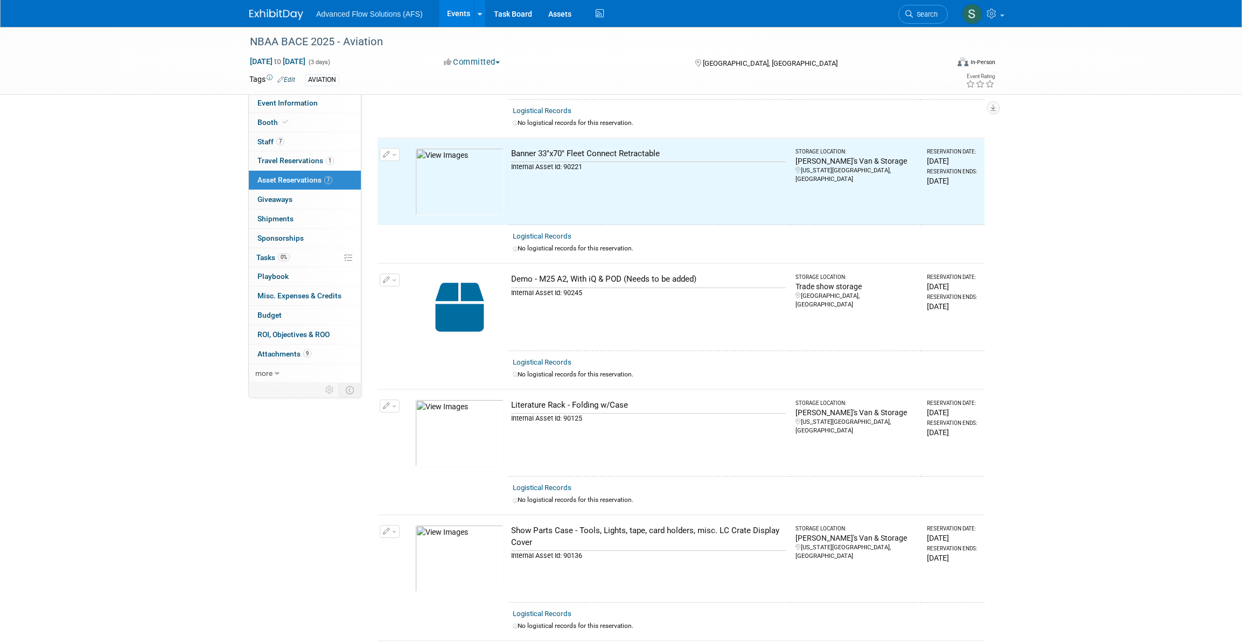
scroll to position [262, 0]
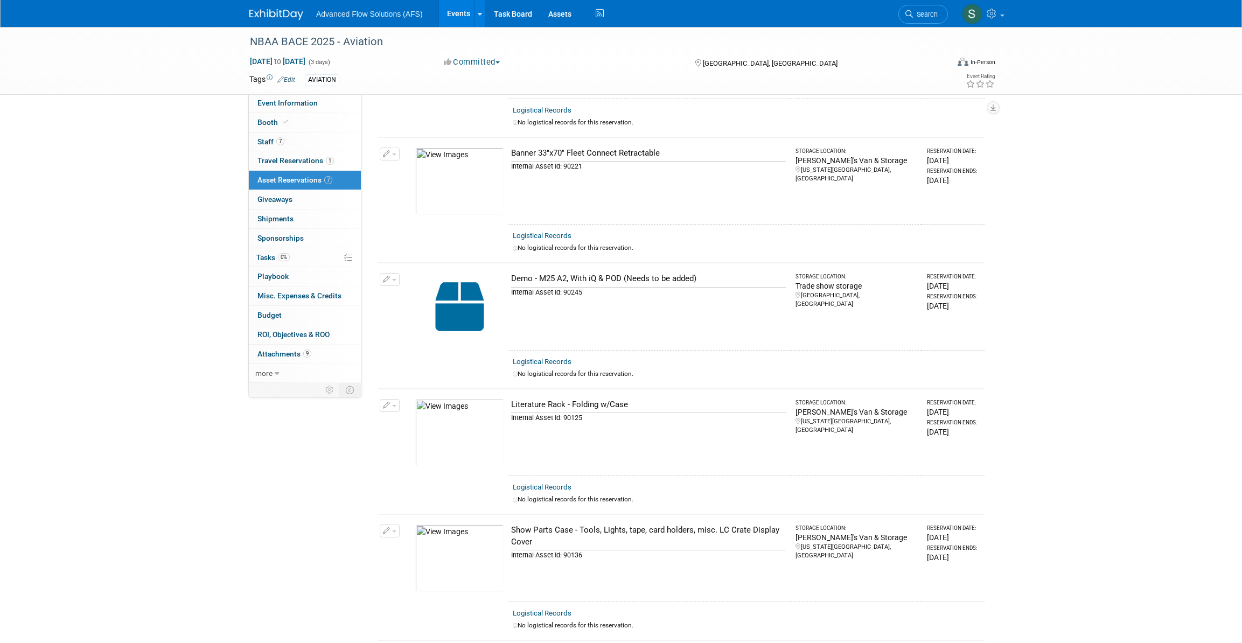
click at [392, 150] on button "button" at bounding box center [390, 154] width 20 height 13
click at [430, 166] on button "Change Reservation" at bounding box center [431, 171] width 91 height 15
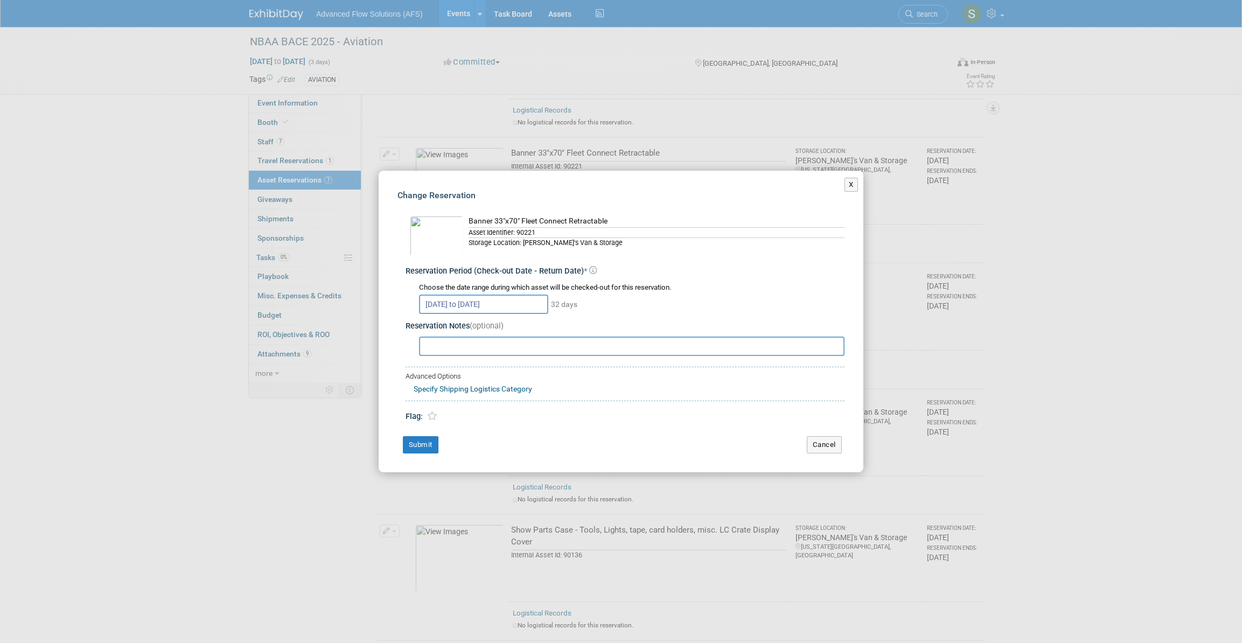
click at [442, 344] on input "text" at bounding box center [632, 346] width 426 height 19
type input "This may be in an incoming shipment that left a show in [GEOGRAPHIC_DATA] [DATE…"
click at [423, 442] on button "Submit" at bounding box center [421, 444] width 36 height 17
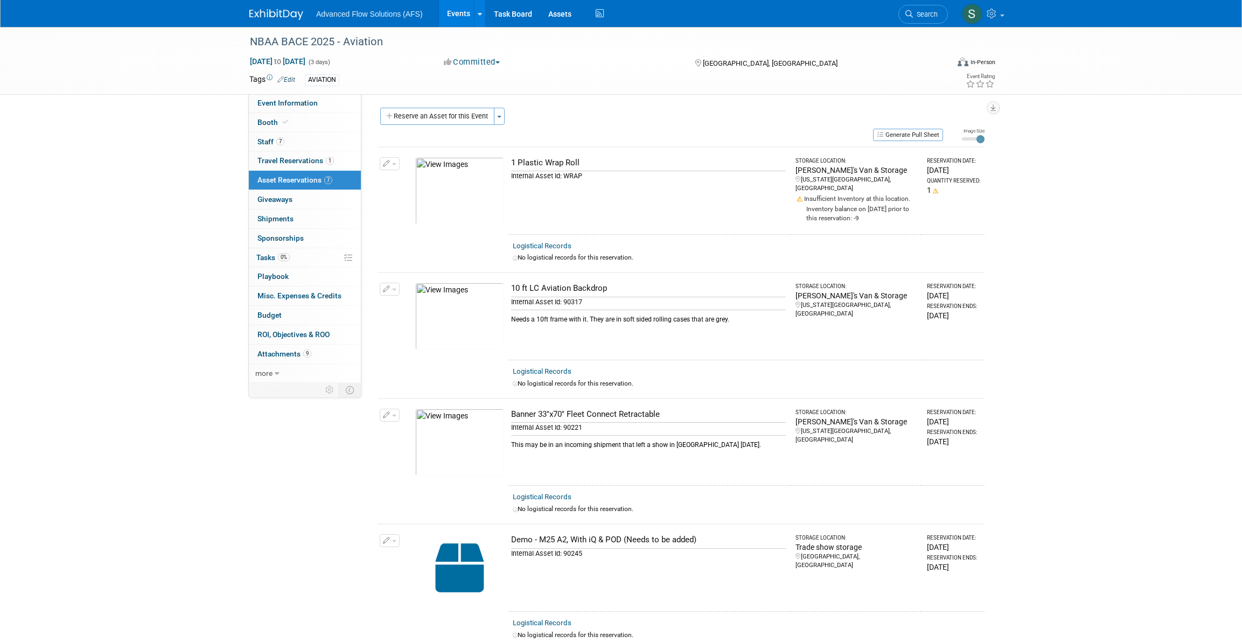
scroll to position [0, 0]
click at [279, 350] on span "Attachments 9" at bounding box center [285, 354] width 54 height 9
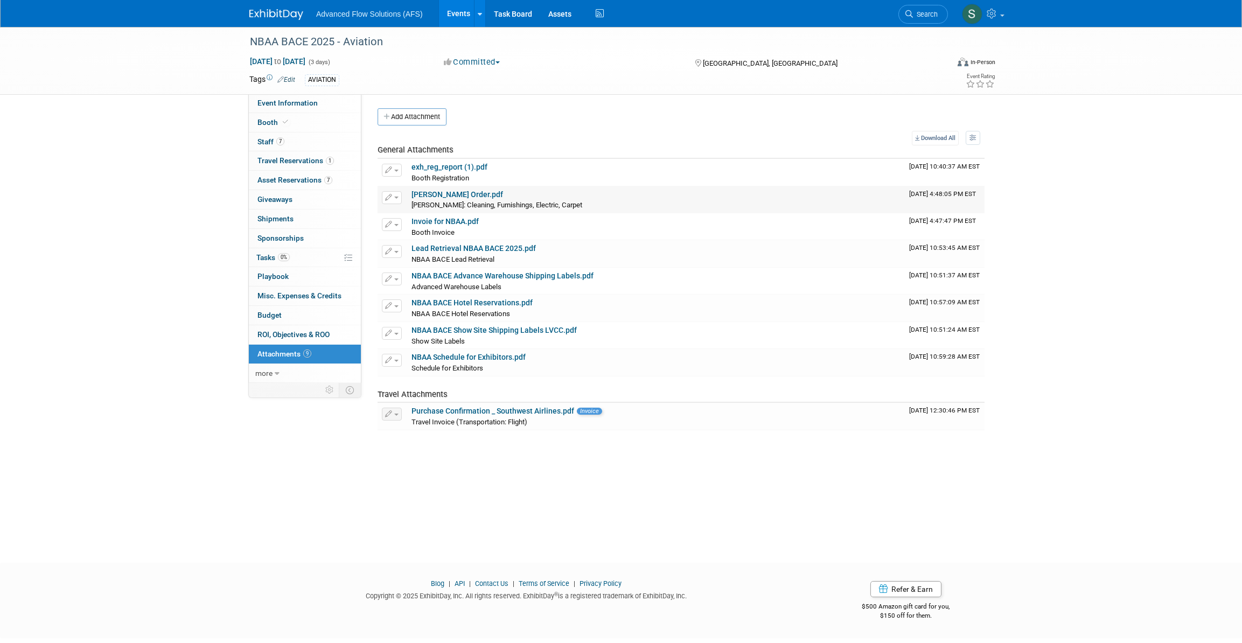
click at [437, 192] on link "[PERSON_NAME] Order.pdf" at bounding box center [458, 194] width 92 height 9
click at [310, 101] on span "Event Information" at bounding box center [288, 103] width 60 height 9
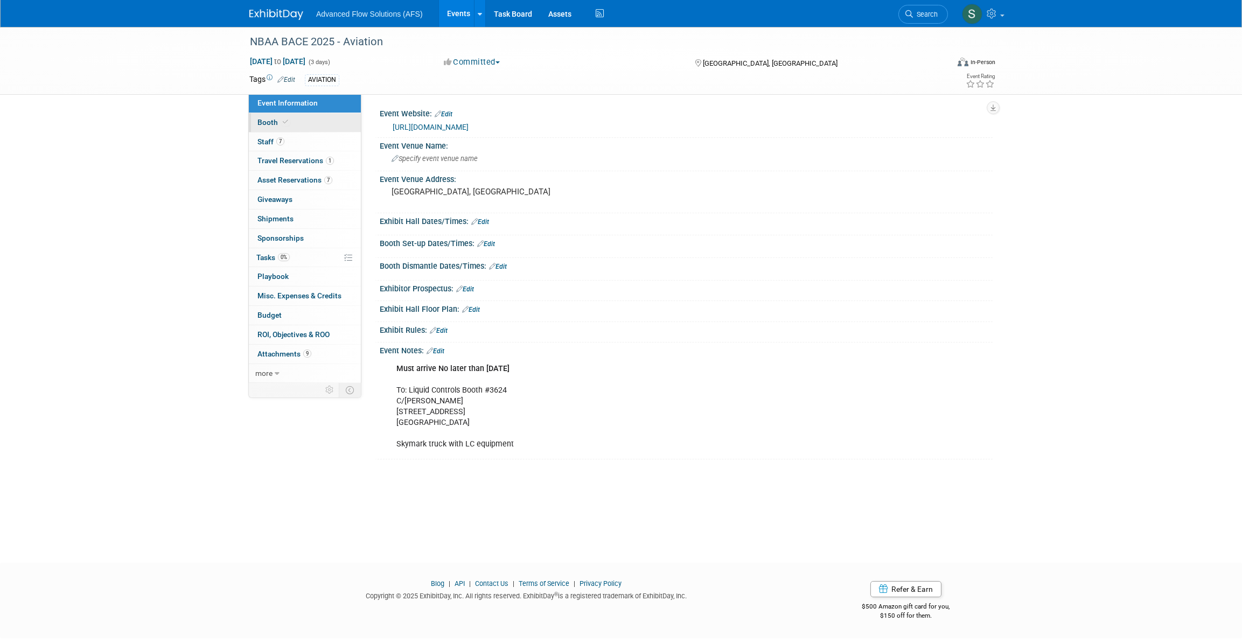
click at [272, 118] on span "Booth" at bounding box center [274, 122] width 33 height 9
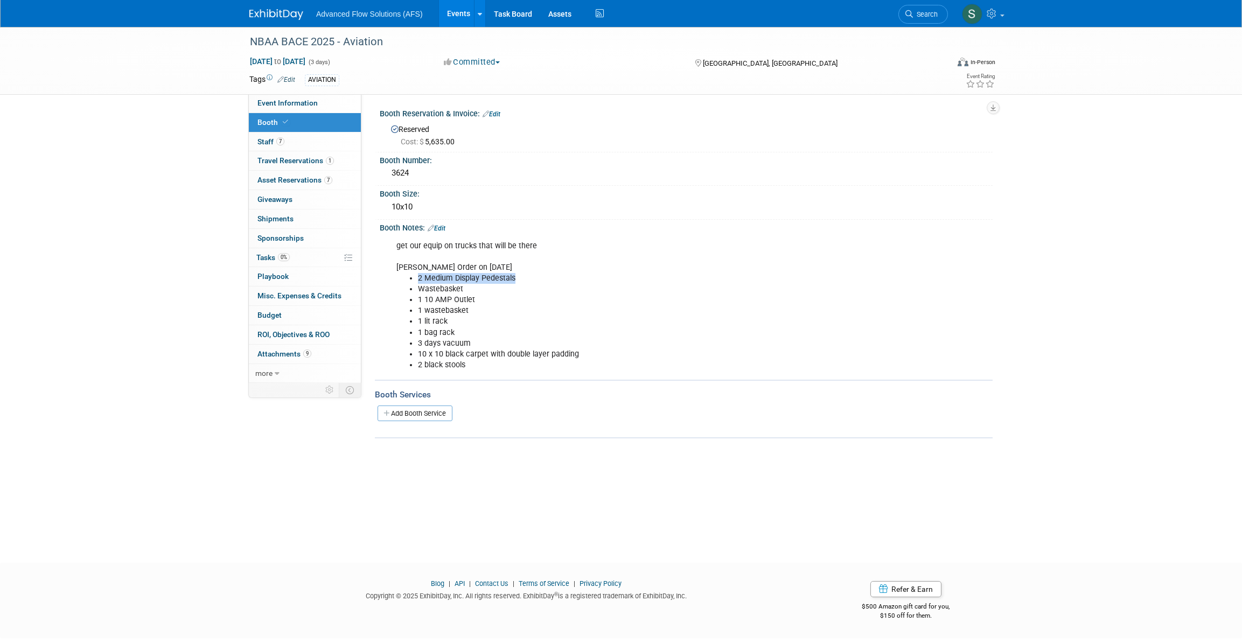
drag, startPoint x: 514, startPoint y: 276, endPoint x: 411, endPoint y: 272, distance: 103.5
click at [418, 273] on li "2 Medium Display Pedestals" at bounding box center [643, 278] width 450 height 11
drag, startPoint x: 411, startPoint y: 272, endPoint x: 523, endPoint y: 273, distance: 111.5
click at [523, 273] on li "2 Medium Display Pedestals" at bounding box center [643, 278] width 450 height 11
click at [378, 106] on div "Booth Reservation & Invoice: Edit Reserved Cost: $ 5,635.00" at bounding box center [684, 129] width 618 height 47
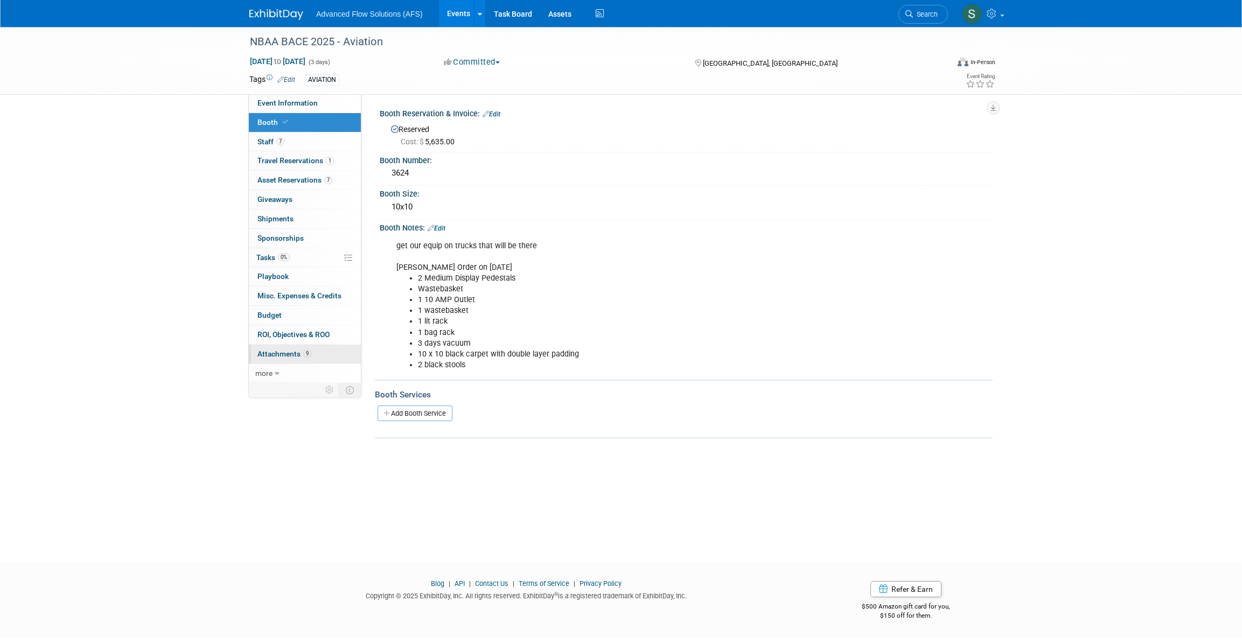
click at [282, 351] on span "Attachments 9" at bounding box center [285, 354] width 54 height 9
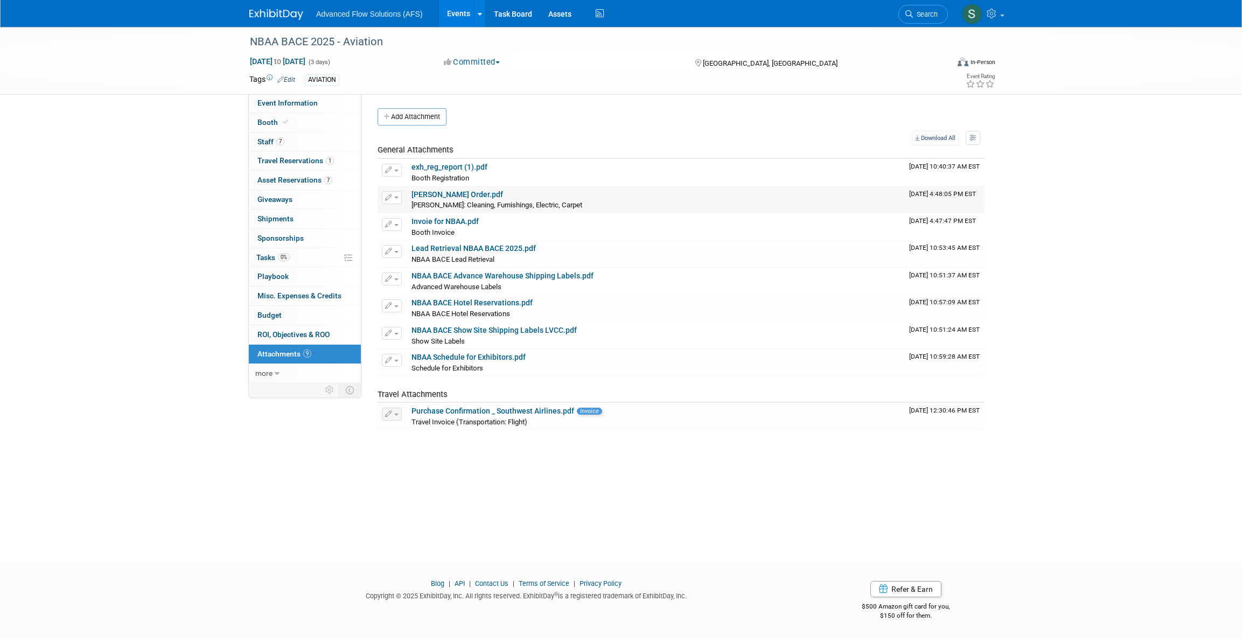
click at [429, 188] on td "[PERSON_NAME] Order.pdf [PERSON_NAME]: Cleaning, Furnishings, Electric, Carpet …" at bounding box center [656, 199] width 498 height 27
click at [429, 193] on link "[PERSON_NAME] Order.pdf" at bounding box center [458, 194] width 92 height 9
click at [456, 222] on link "Invoie for NBAA.pdf" at bounding box center [445, 221] width 67 height 9
click at [460, 248] on link "Lead Retrieval NBAA BACE 2025.pdf" at bounding box center [474, 248] width 124 height 9
click at [259, 10] on img at bounding box center [276, 14] width 54 height 11
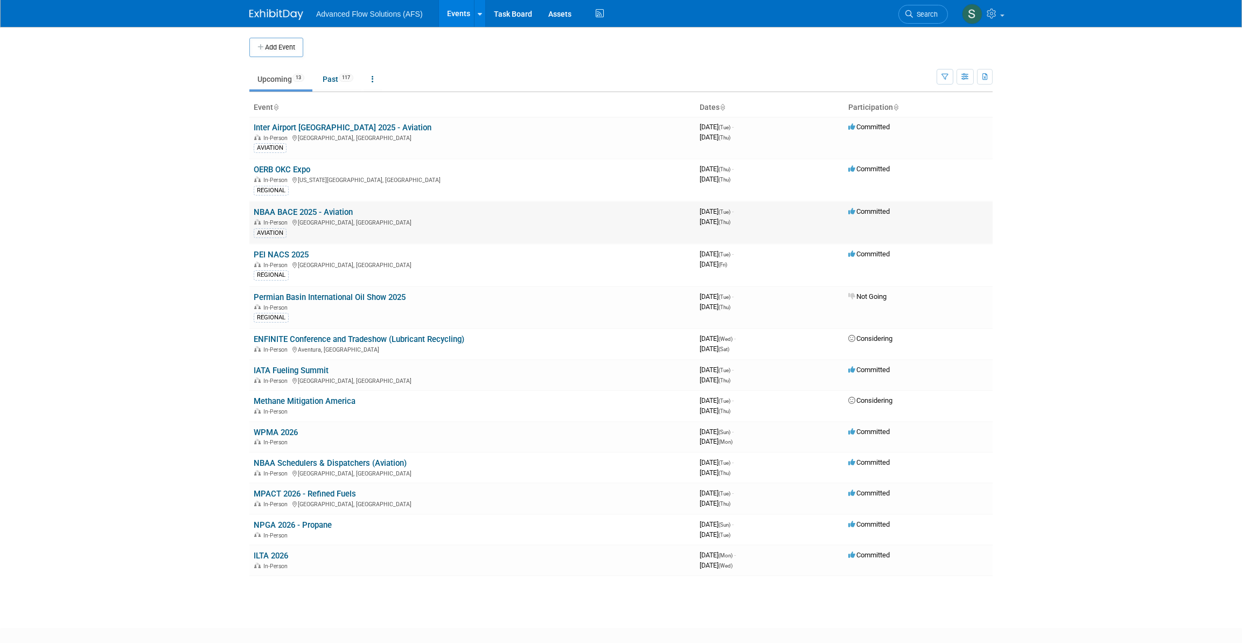
click at [307, 211] on link "NBAA BACE 2025 - Aviation" at bounding box center [303, 212] width 99 height 10
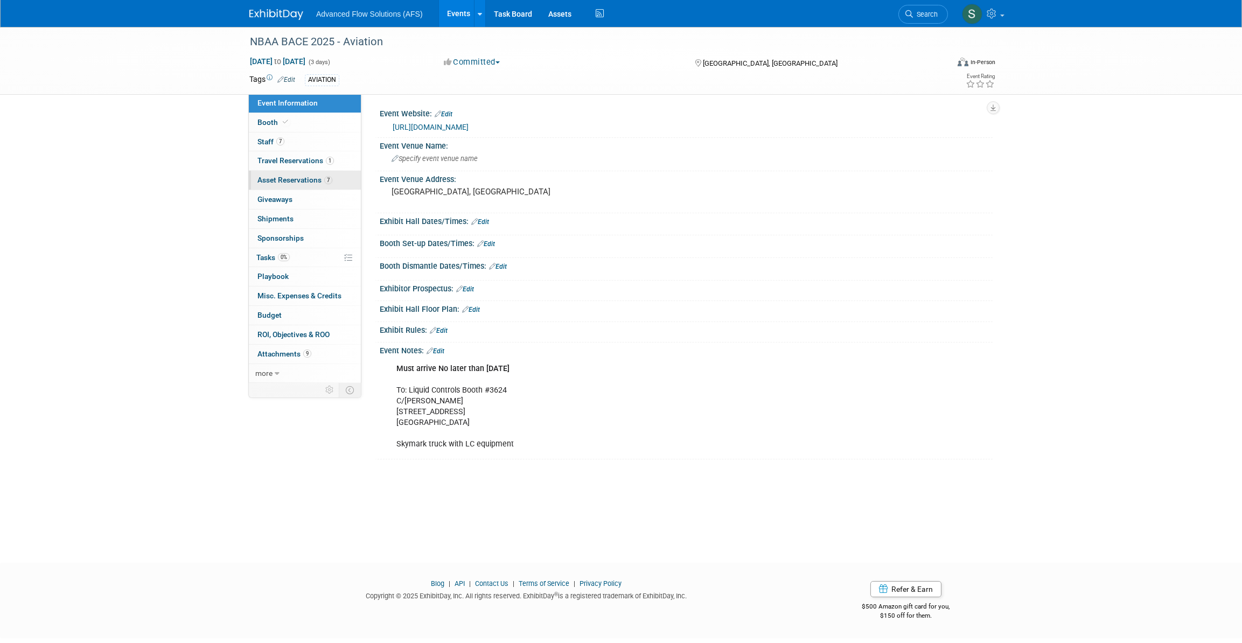
click at [276, 179] on span "Asset Reservations 7" at bounding box center [295, 180] width 75 height 9
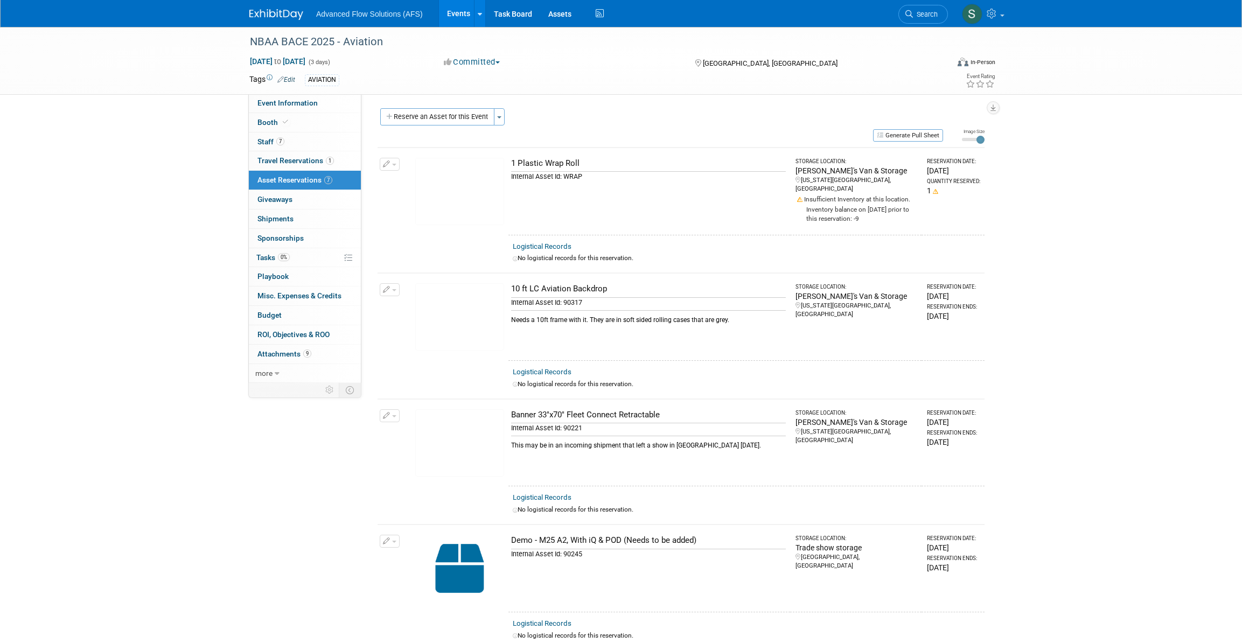
click at [387, 287] on icon "button" at bounding box center [387, 290] width 8 height 7
click at [416, 308] on button "Change Reservation" at bounding box center [431, 307] width 91 height 15
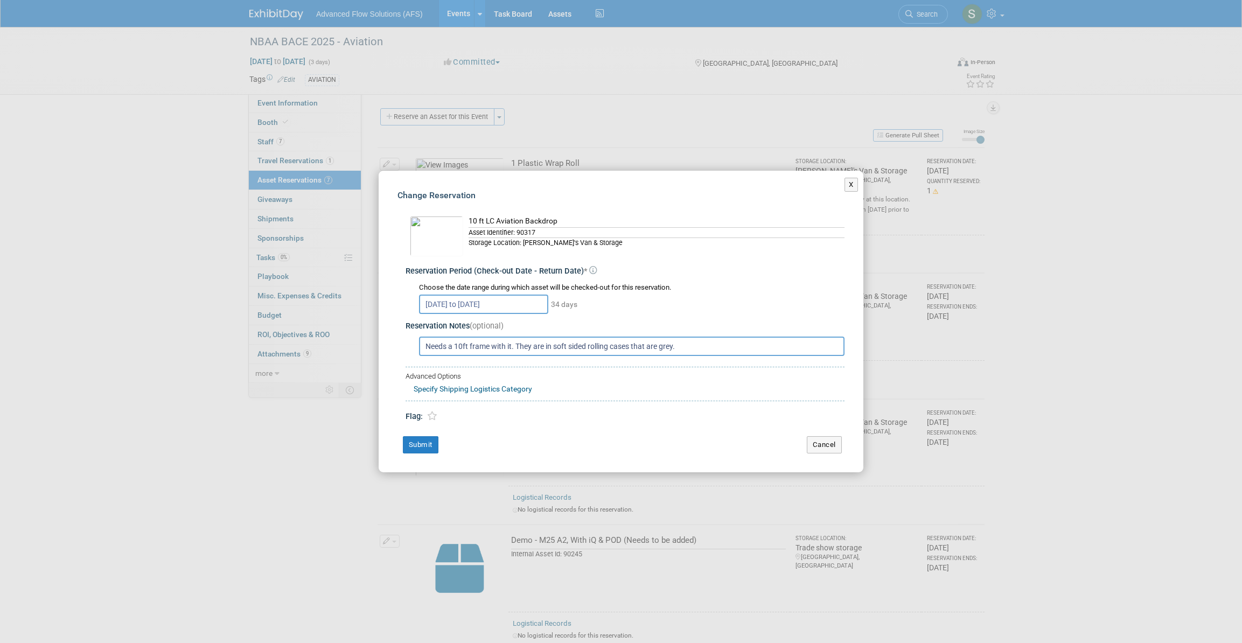
click at [426, 344] on input "Needs a 10ft frame with it. They are in soft sided rolling cases that are grey." at bounding box center [632, 346] width 426 height 19
click at [426, 342] on input "This is being printed currently** Needs a 10ft frame with it. They are in soft …" at bounding box center [632, 346] width 426 height 19
click at [709, 345] on input "**This is being printed currently** It needs a 10ft frame with it. They are in …" at bounding box center [632, 346] width 426 height 19
click at [706, 344] on input "**This is being printed currently** It needs a 10ft frame with it. They are in …" at bounding box center [632, 346] width 426 height 19
click at [676, 345] on input "**This is being printed currently** It needs a 10ft frame with it. They are in …" at bounding box center [632, 346] width 426 height 19
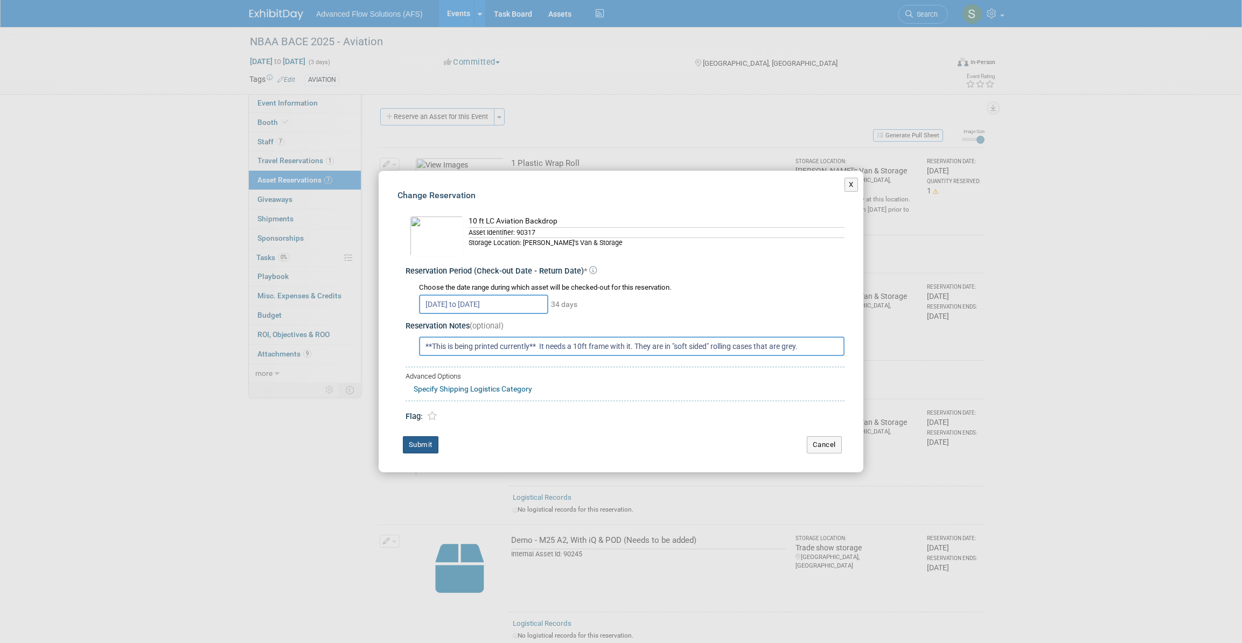
type input "**This is being printed currently** It needs a 10ft frame with it. They are in …"
click at [408, 446] on button "Submit" at bounding box center [421, 444] width 36 height 17
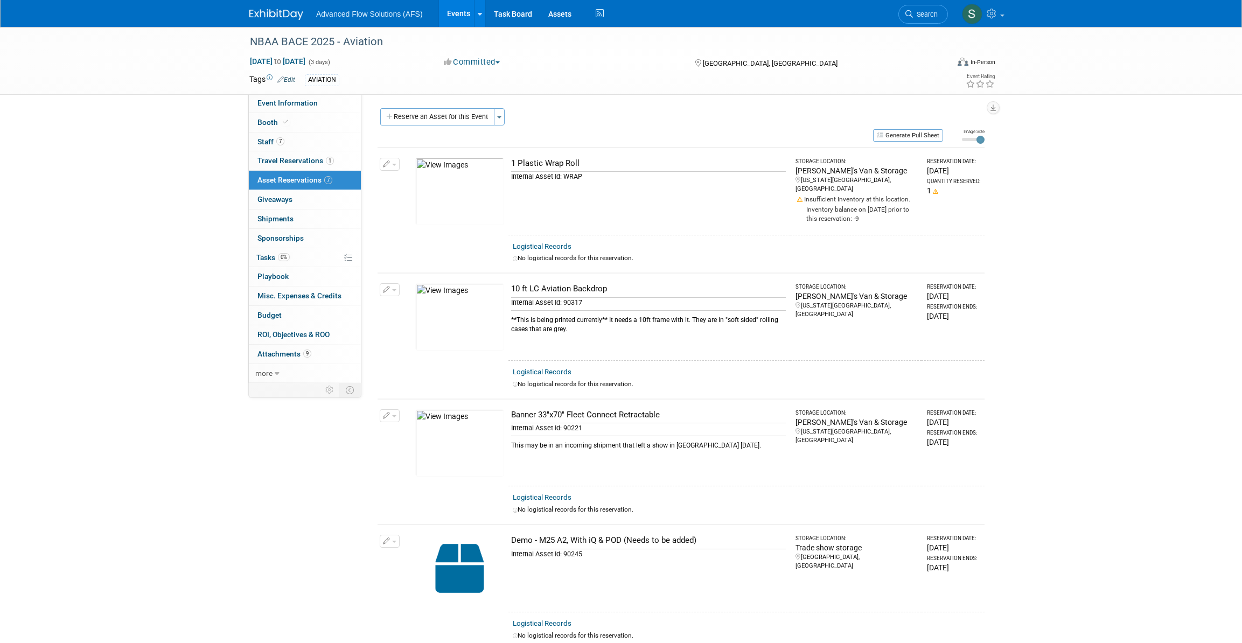
click at [385, 413] on icon "button" at bounding box center [387, 416] width 8 height 7
click at [433, 429] on button "Change Reservation" at bounding box center [431, 433] width 91 height 15
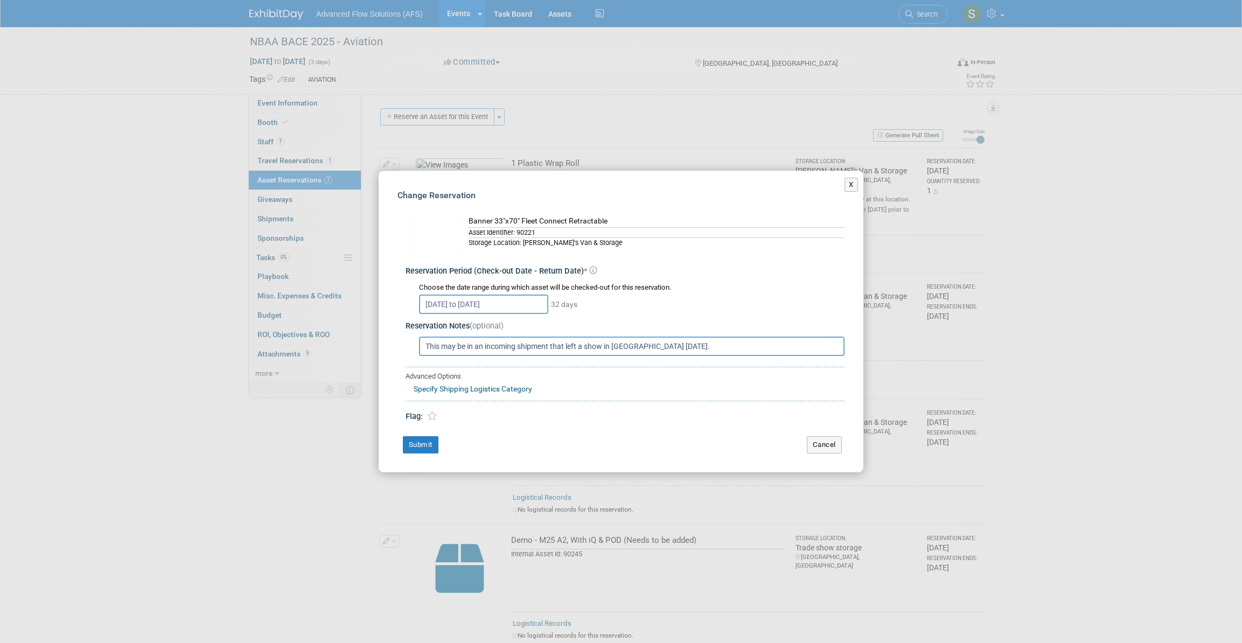
click at [426, 344] on input "This may be in an incoming shipment that left a show in [GEOGRAPHIC_DATA] [DATE…" at bounding box center [632, 346] width 426 height 19
click at [682, 344] on input "**This may be in an incoming shipment that left a show in Vegas last Friday." at bounding box center [632, 346] width 426 height 19
type input "**This may be in an incoming shipment that left a show in Vegas last Friday.**"
click at [418, 445] on button "Submit" at bounding box center [421, 444] width 36 height 17
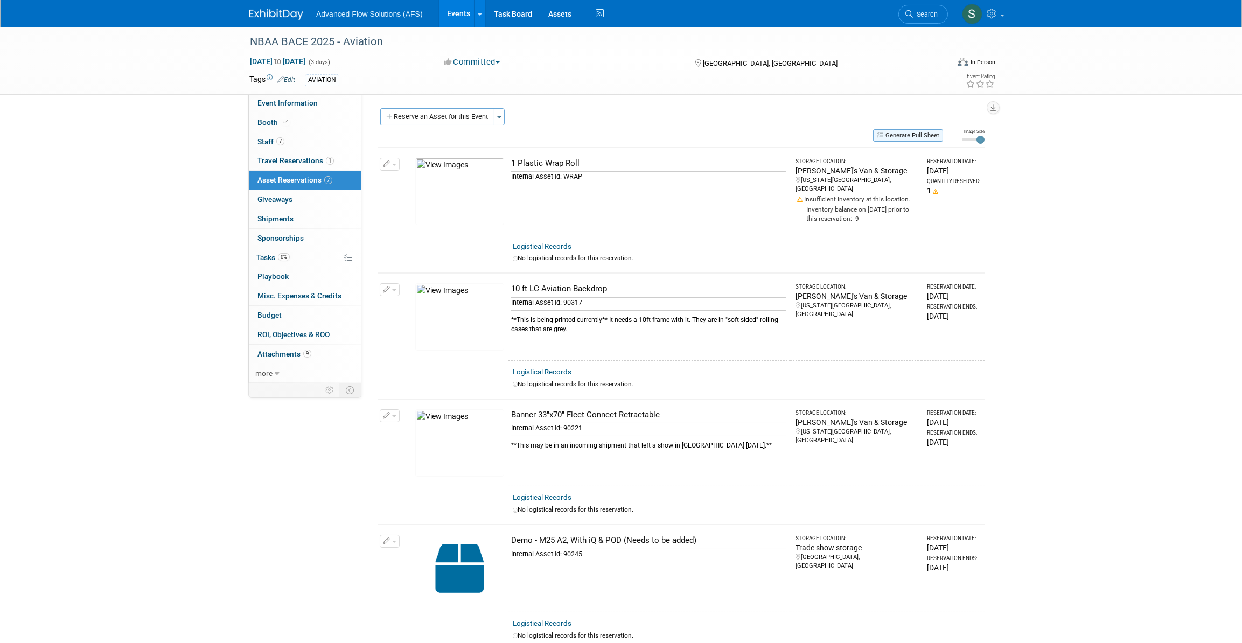
click at [933, 136] on button "Generate Pull Sheet" at bounding box center [908, 135] width 70 height 12
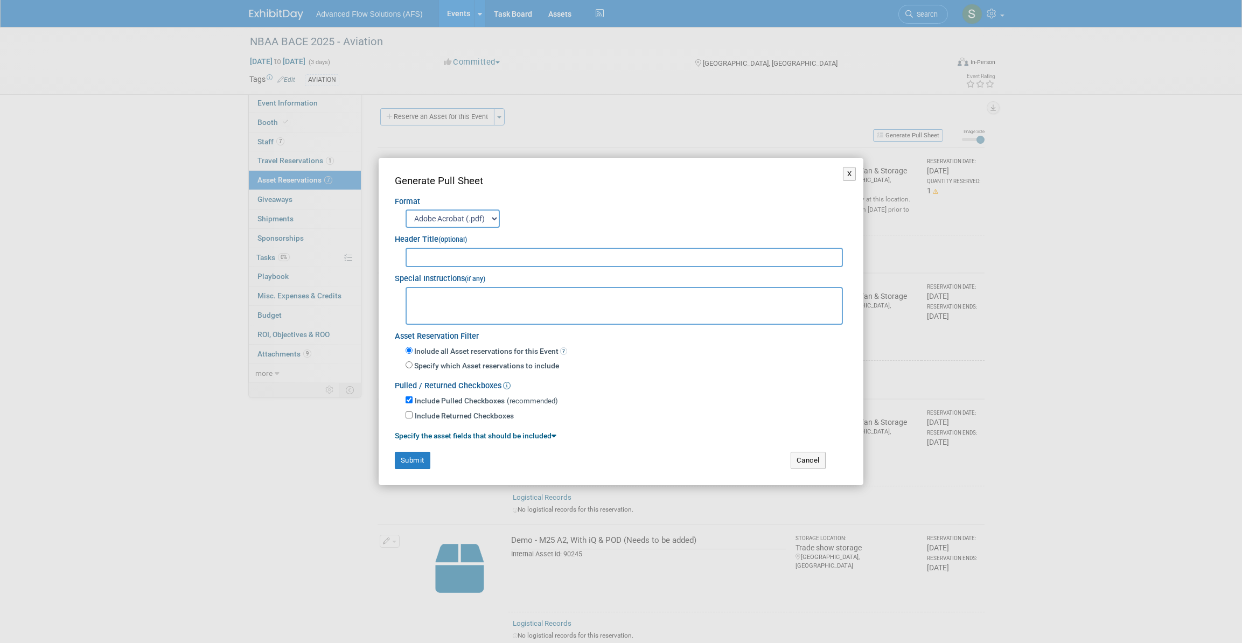
click at [455, 254] on input "text" at bounding box center [624, 257] width 437 height 19
type input "NBAA BASE Tradeshow"
click at [430, 296] on textarea at bounding box center [624, 306] width 437 height 38
drag, startPoint x: 488, startPoint y: 291, endPoint x: 347, endPoint y: 281, distance: 141.0
click at [347, 281] on div "X Generate Pull Sheet Format Adobe Acrobat (.pdf) MS-Word (.docx) Exports to MS…" at bounding box center [621, 321] width 1242 height 643
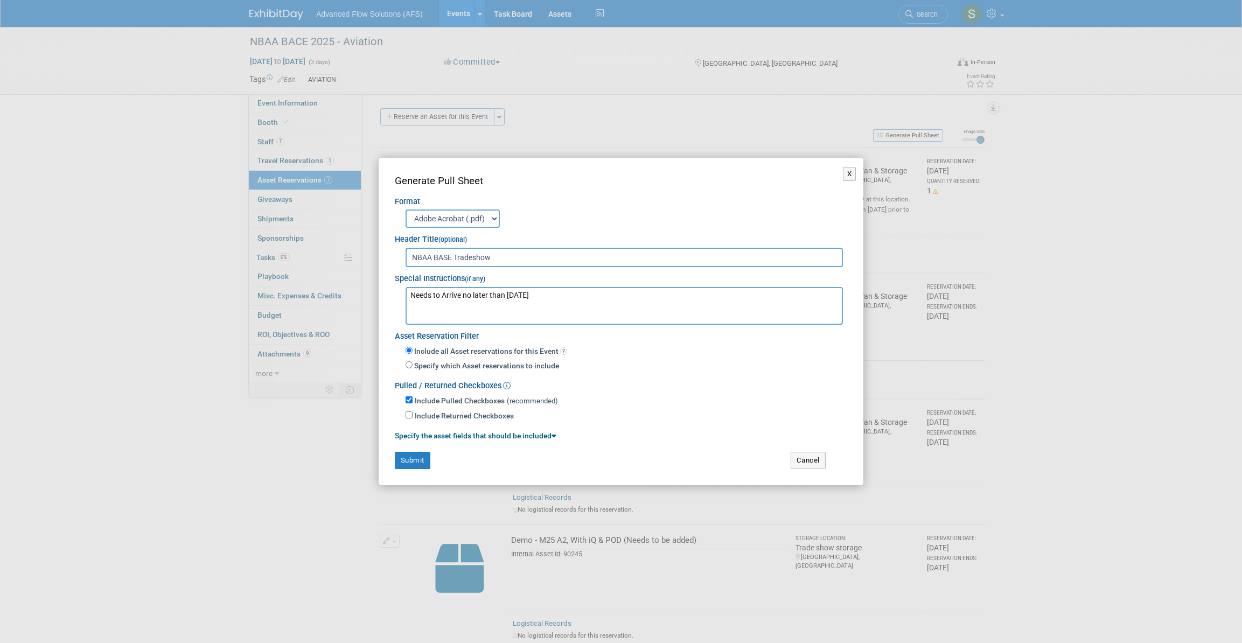
paste textarea "Must arrive No later than October 1st To: Liquid Controls Booth #3624 C/O Freem…"
drag, startPoint x: 492, startPoint y: 295, endPoint x: 450, endPoint y: 294, distance: 41.5
click at [450, 294] on textarea "Must arrive No later than October 1st To: Liquid Controls Booth #3624 C/O Freem…" at bounding box center [624, 306] width 437 height 38
click at [500, 295] on textarea "Must arrive by October 1st To: Liquid Controls Booth #3624 C/O Freeman 6675 W S…" at bounding box center [624, 306] width 437 height 38
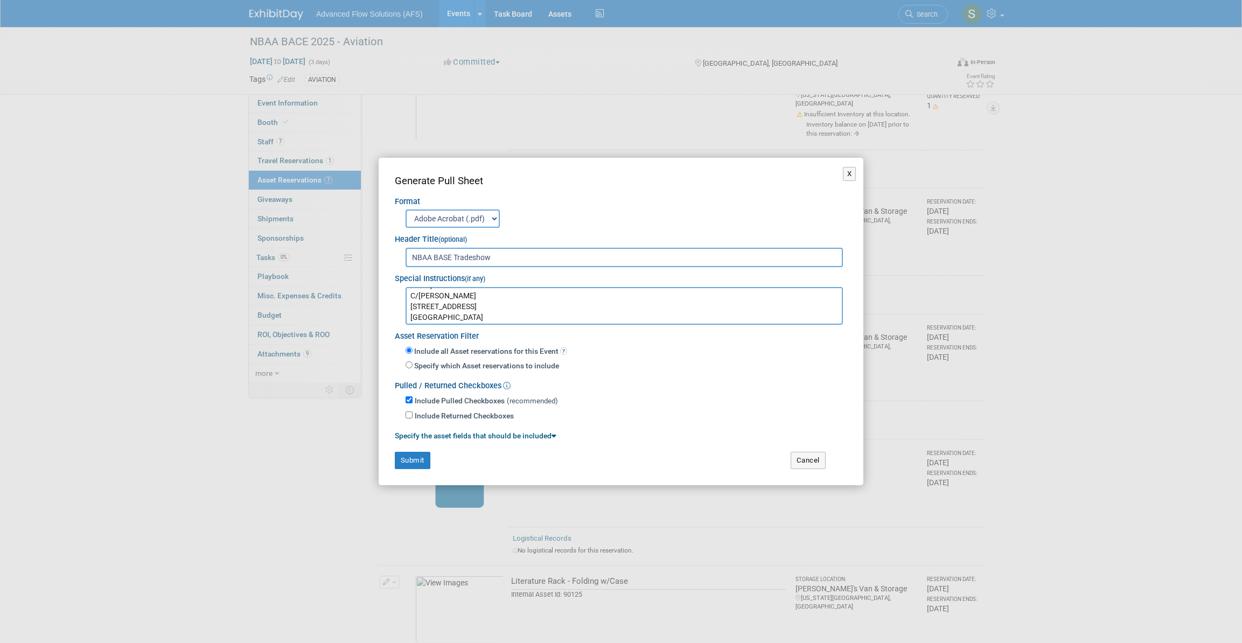
scroll to position [98, 0]
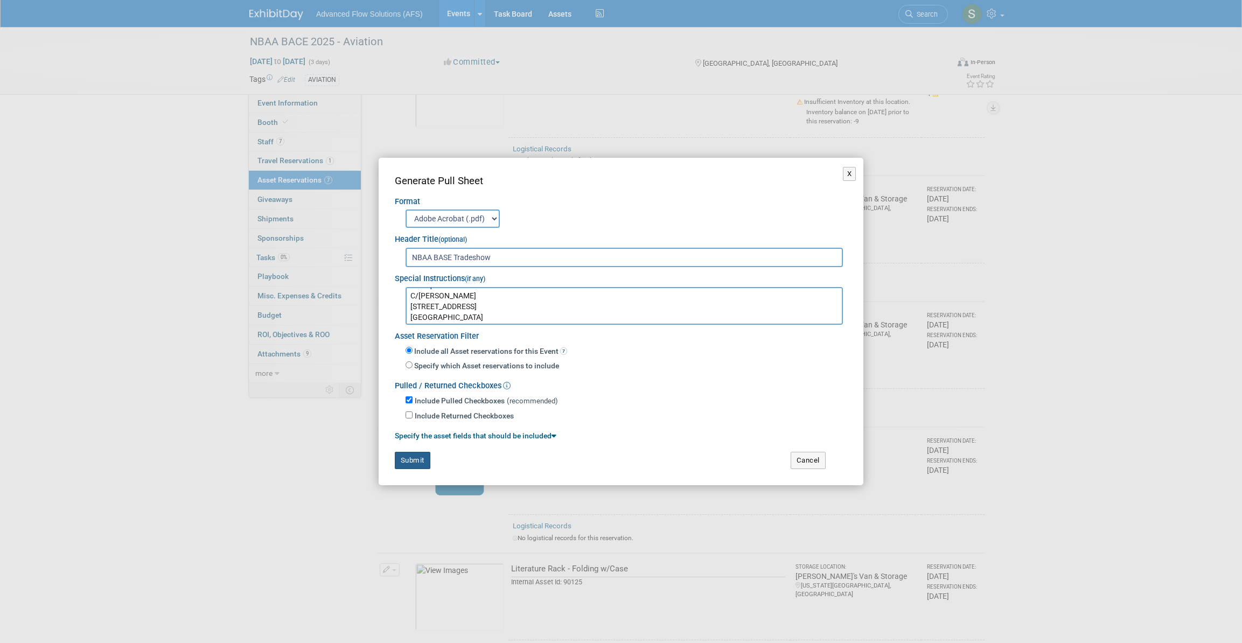
type textarea "Must arrive by October 1st To: Liquid Controls Booth #3624 C/O Freeman 6675 W S…"
click at [415, 458] on button "Submit" at bounding box center [413, 460] width 36 height 17
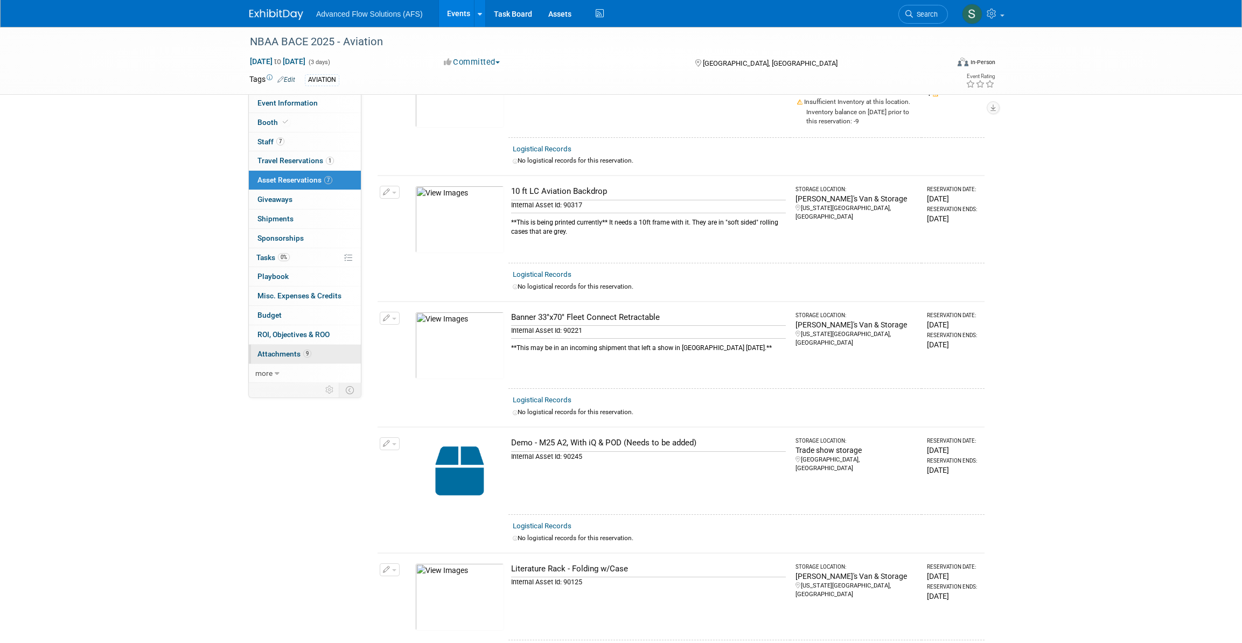
click at [279, 352] on span "Attachments 9" at bounding box center [285, 354] width 54 height 9
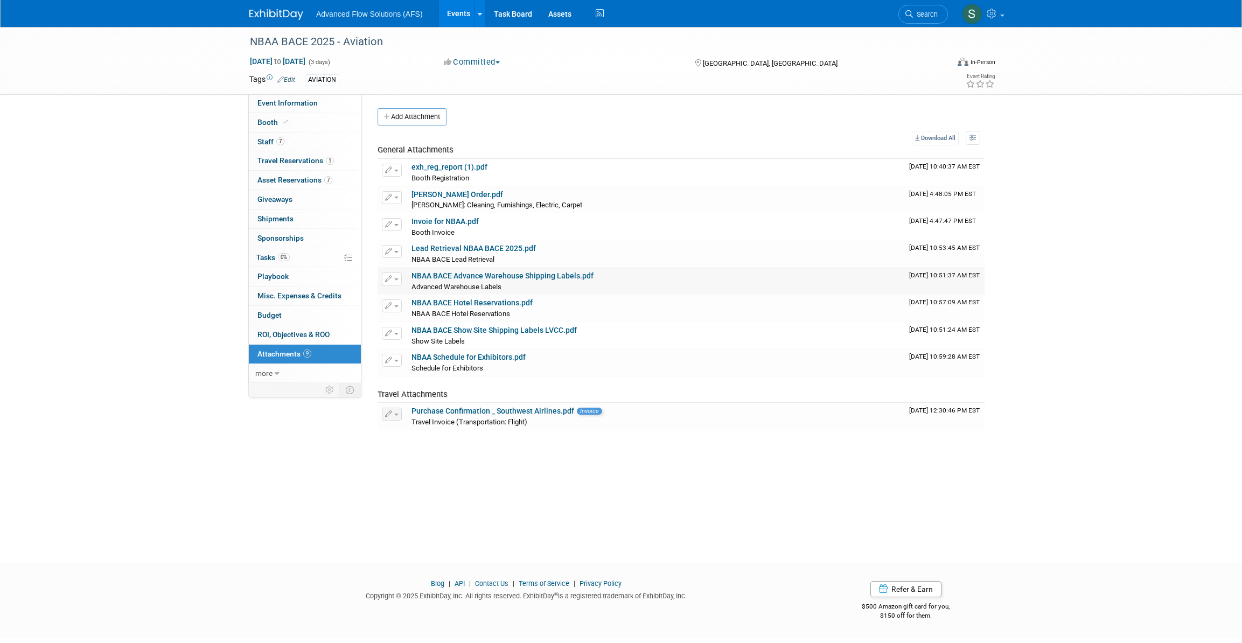
click at [390, 276] on icon "button" at bounding box center [389, 279] width 8 height 7
click at [415, 293] on link "Download" at bounding box center [429, 295] width 95 height 15
click at [271, 144] on span "Staff 7" at bounding box center [271, 141] width 27 height 9
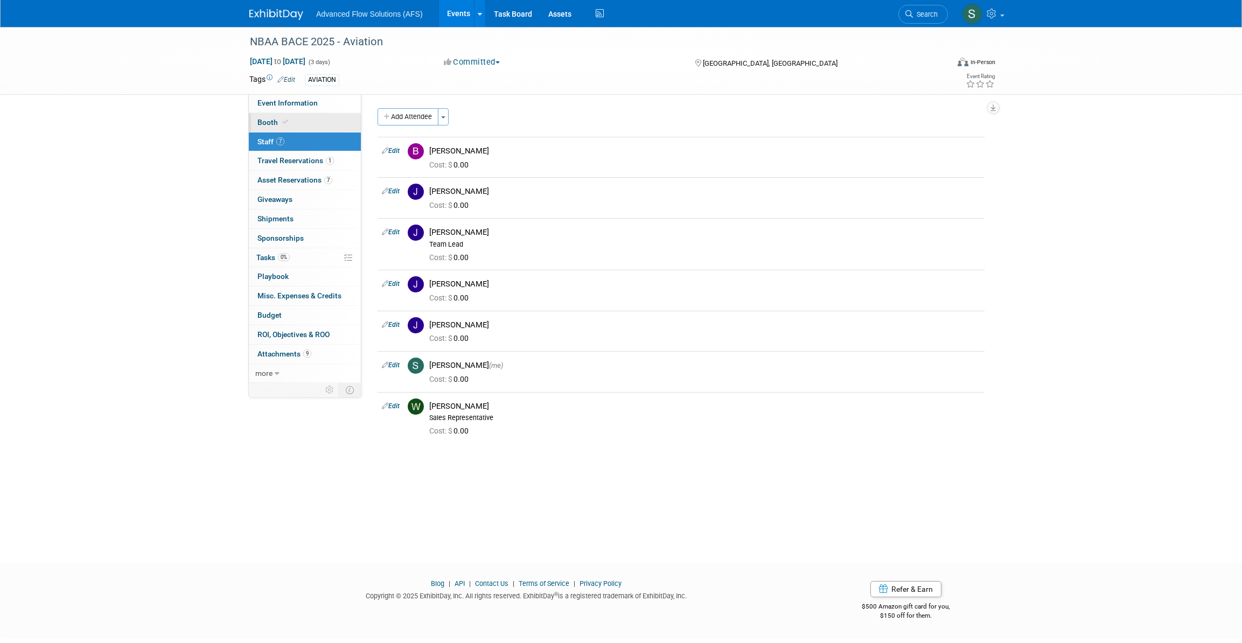
click at [274, 125] on span "Booth" at bounding box center [274, 122] width 33 height 9
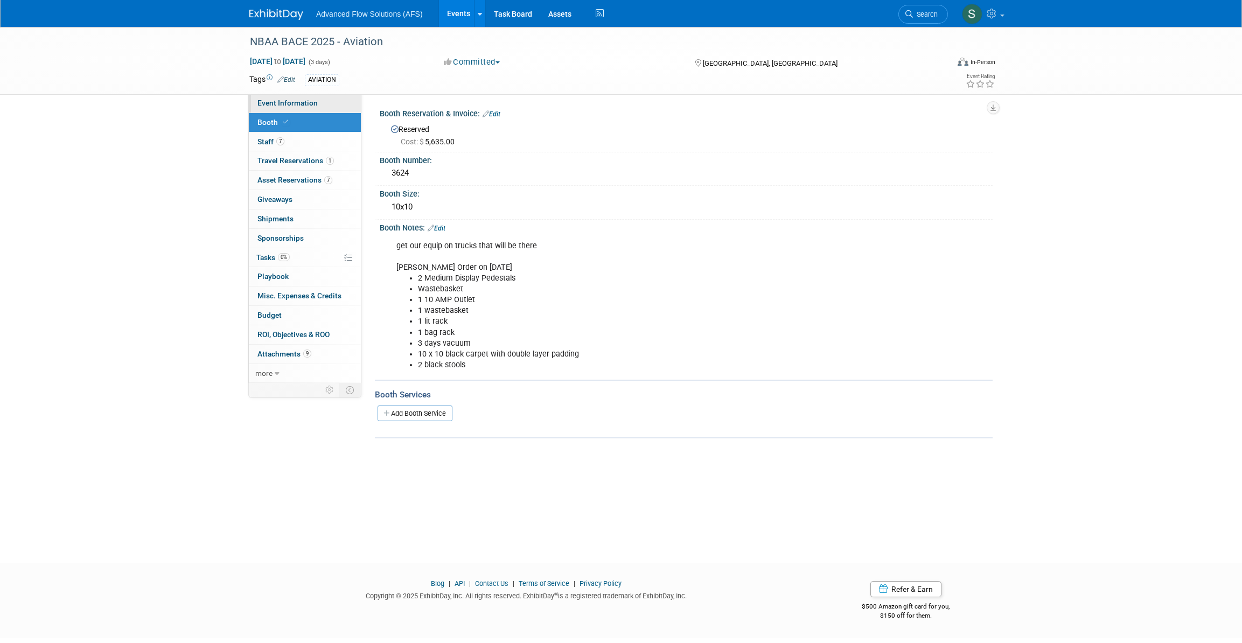
click at [295, 102] on span "Event Information" at bounding box center [288, 103] width 60 height 9
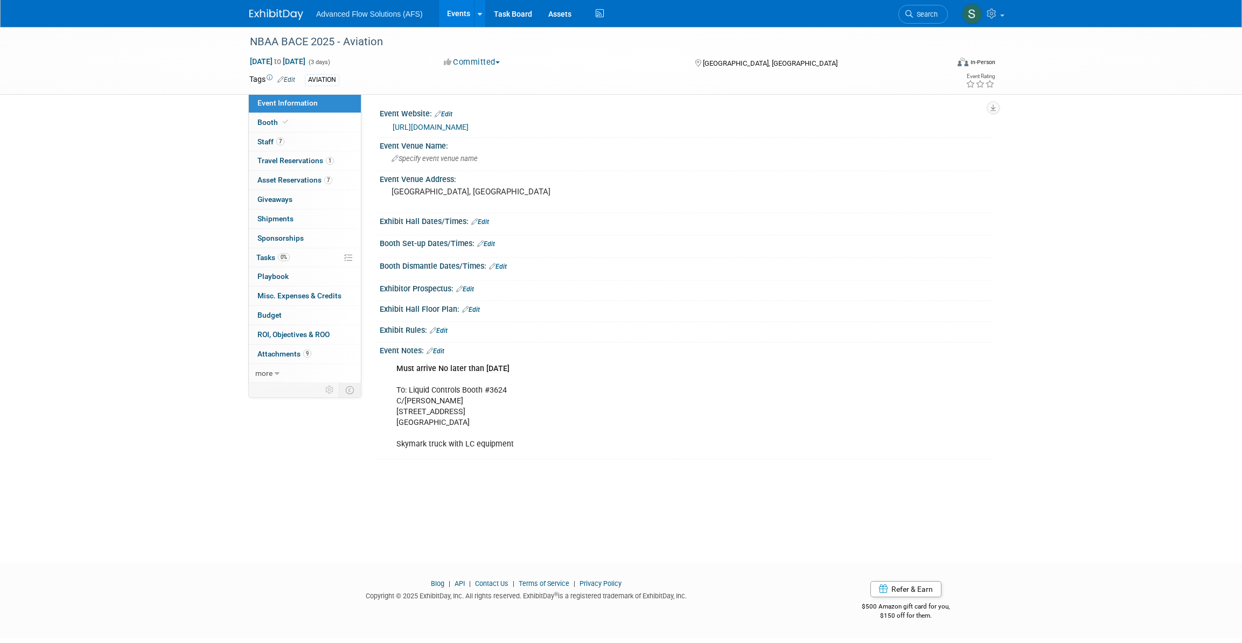
drag, startPoint x: 451, startPoint y: 420, endPoint x: 388, endPoint y: 363, distance: 85.1
click at [389, 363] on div "Must arrive No later than October 1st To: Liquid Controls Booth #3624 C/O Freem…" at bounding box center [631, 407] width 485 height 98
drag, startPoint x: 388, startPoint y: 363, endPoint x: 409, endPoint y: 364, distance: 21.1
copy div "Must arrive No later than October 1st To: Liquid Controls Booth #3624 C/O Freem…"
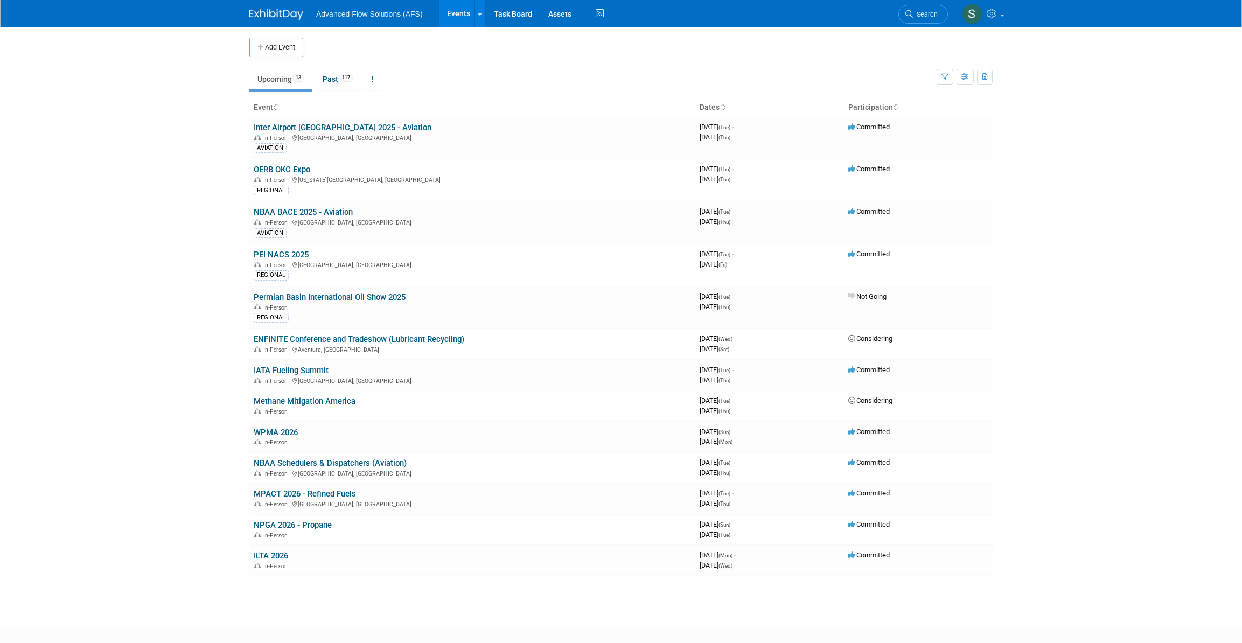
click at [269, 207] on link "NBAA BACE 2025 - Aviation" at bounding box center [303, 212] width 99 height 10
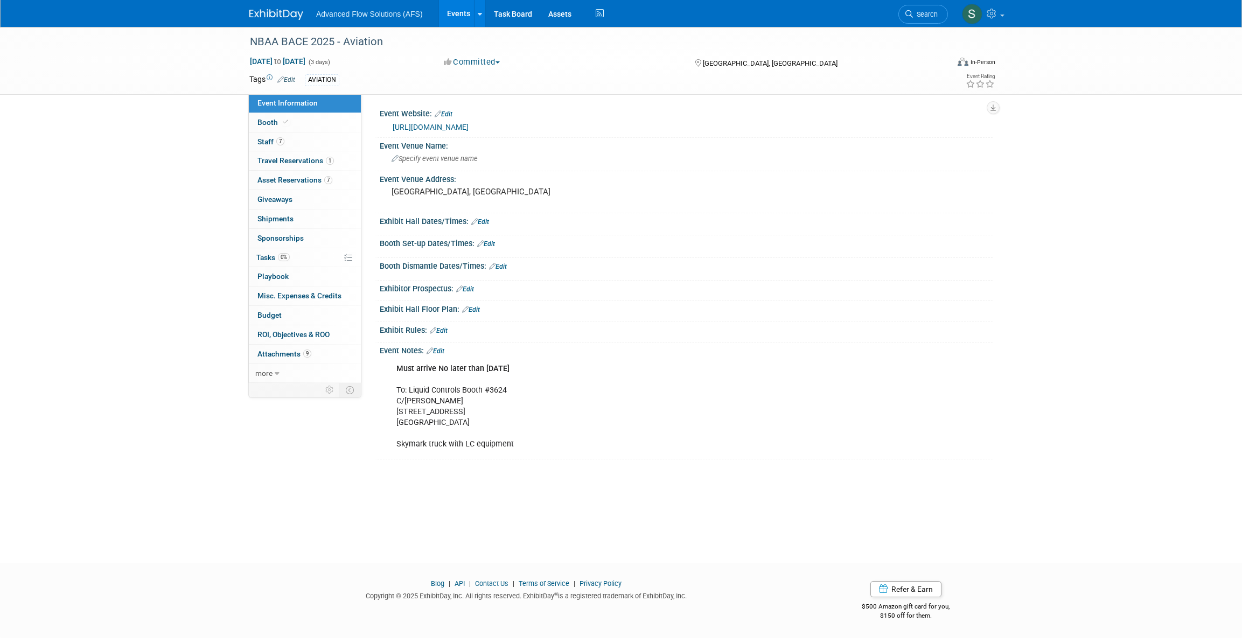
drag, startPoint x: 476, startPoint y: 417, endPoint x: 391, endPoint y: 386, distance: 90.7
click at [391, 386] on div "Must arrive No later than [DATE] To: Liquid Controls Booth #3624 C/[PERSON_NAME…" at bounding box center [631, 407] width 485 height 98
drag, startPoint x: 391, startPoint y: 386, endPoint x: 416, endPoint y: 392, distance: 25.5
copy div "To: Liquid Controls Booth #3624 C/O Freeman 6675 W Sunset Rd. Las Vegas, NV 891…"
click at [476, 419] on div "Must arrive No later than October 1st To: Liquid Controls Booth #3624 C/O Freem…" at bounding box center [631, 407] width 485 height 98
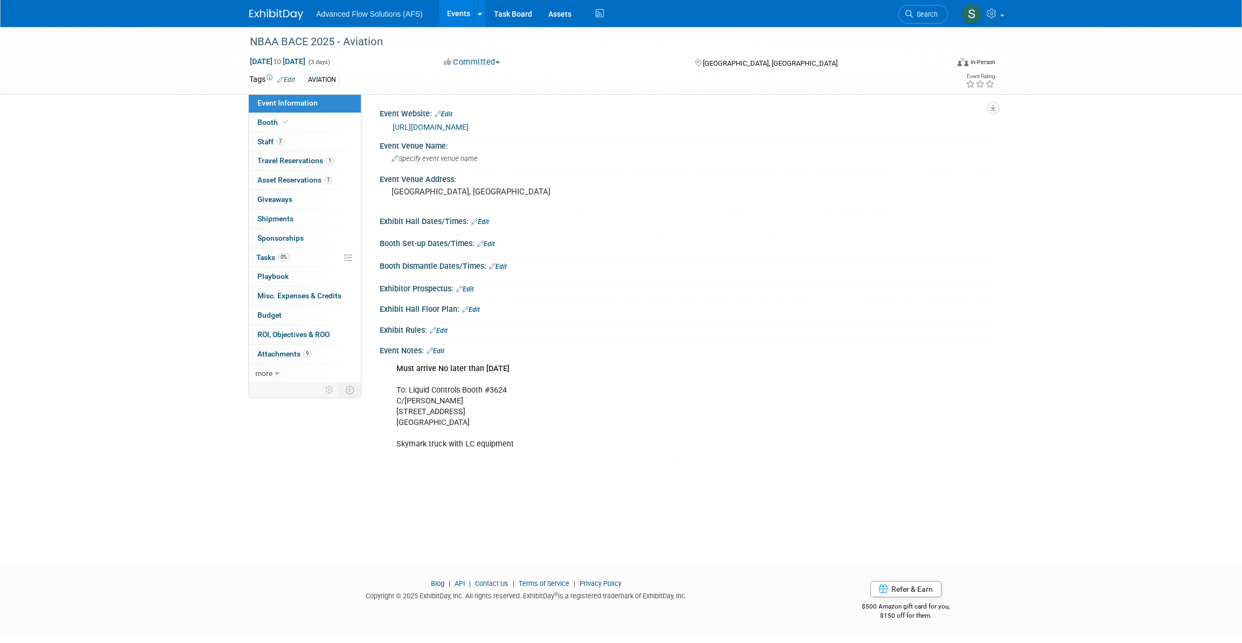
drag, startPoint x: 473, startPoint y: 419, endPoint x: 393, endPoint y: 363, distance: 97.9
click at [393, 363] on div "Must arrive No later than October 1st To: Liquid Controls Booth #3624 C/O Freem…" at bounding box center [631, 407] width 485 height 98
drag, startPoint x: 393, startPoint y: 363, endPoint x: 404, endPoint y: 365, distance: 11.6
copy div "Must arrive No later than October 1st To: Liquid Controls Booth #3624 C/O Freem…"
